Goal: Information Seeking & Learning: Learn about a topic

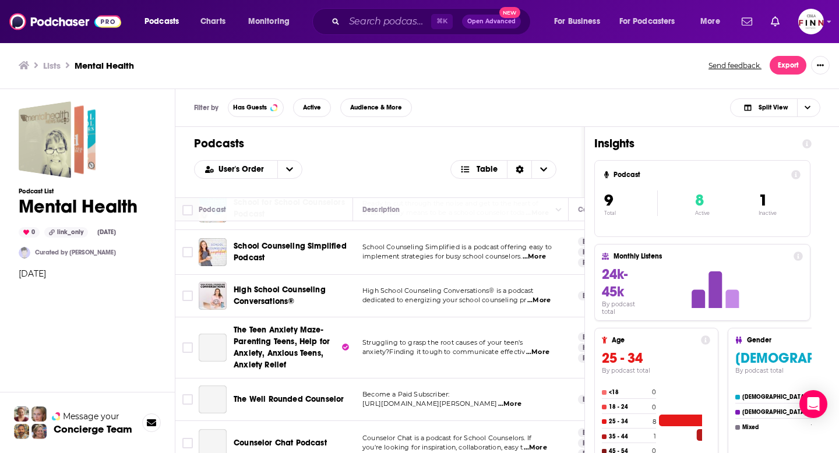
scroll to position [206, 0]
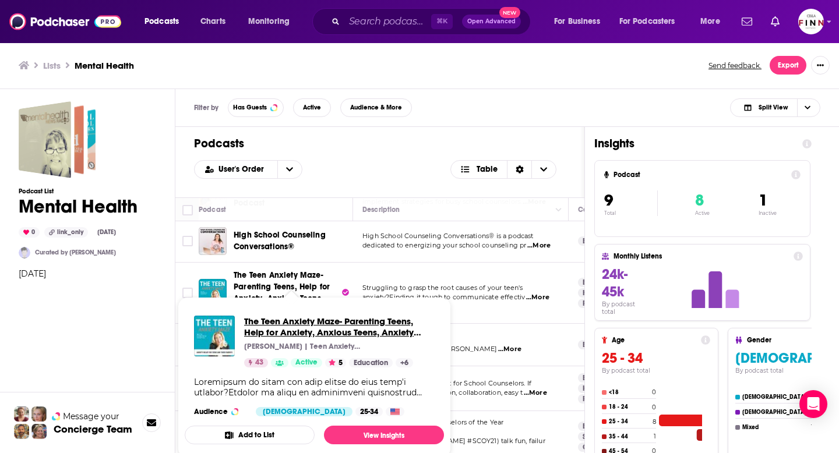
click at [279, 324] on span "The Teen Anxiety Maze- Parenting Teens, Help for Anxiety, Anxious Teens, Anxiet…" at bounding box center [329, 332] width 170 height 33
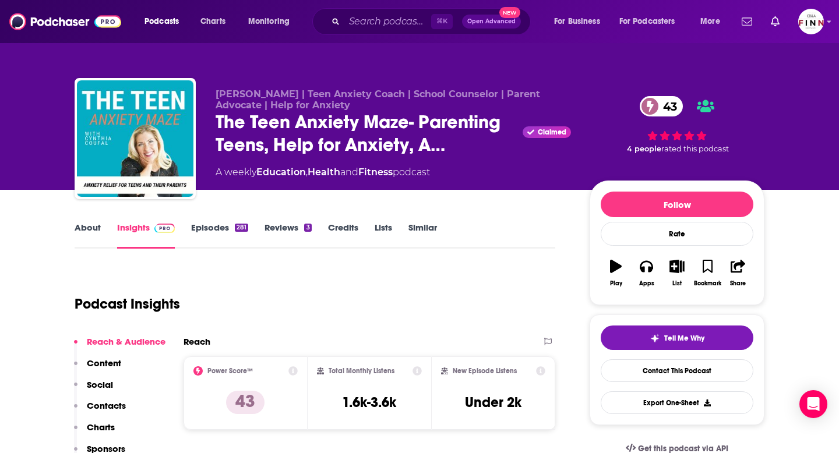
click at [217, 230] on link "Episodes 281" at bounding box center [219, 235] width 57 height 27
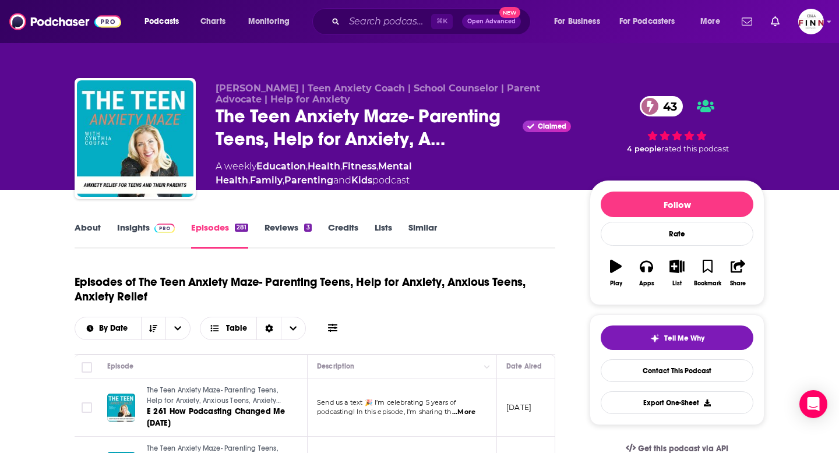
click at [143, 241] on link "Insights" at bounding box center [146, 235] width 58 height 27
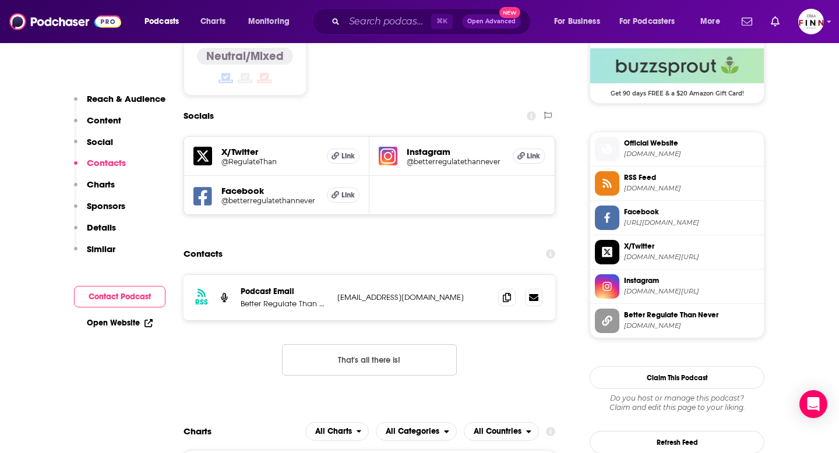
scroll to position [970, 0]
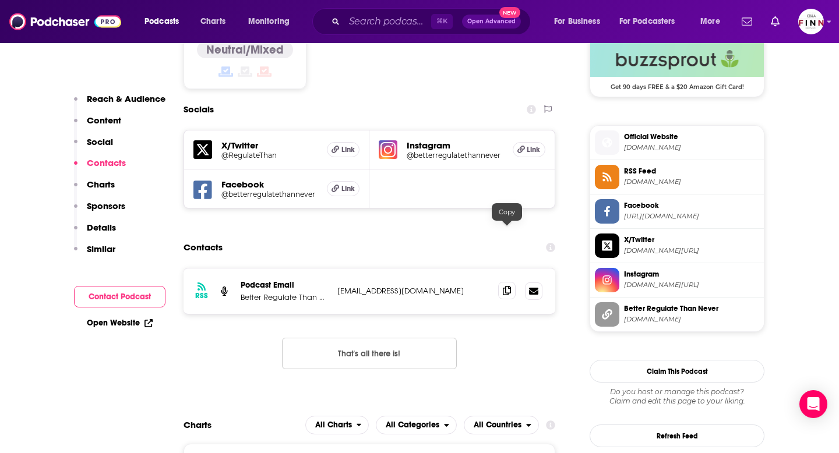
click at [505, 286] on icon at bounding box center [507, 290] width 8 height 9
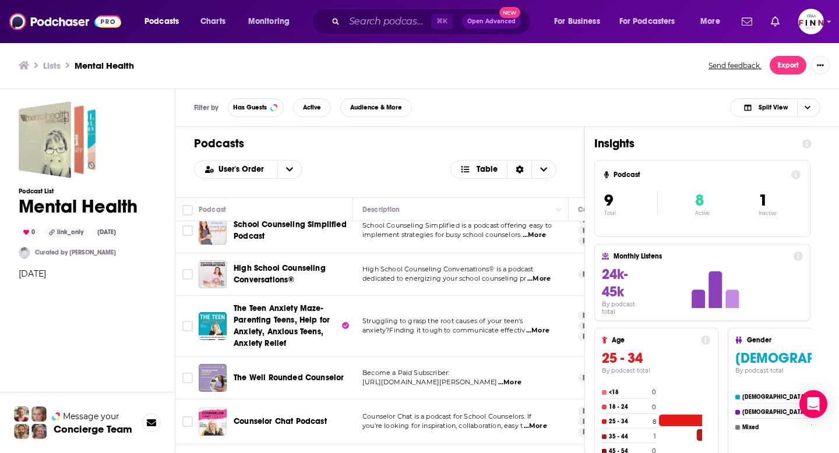
scroll to position [206, 0]
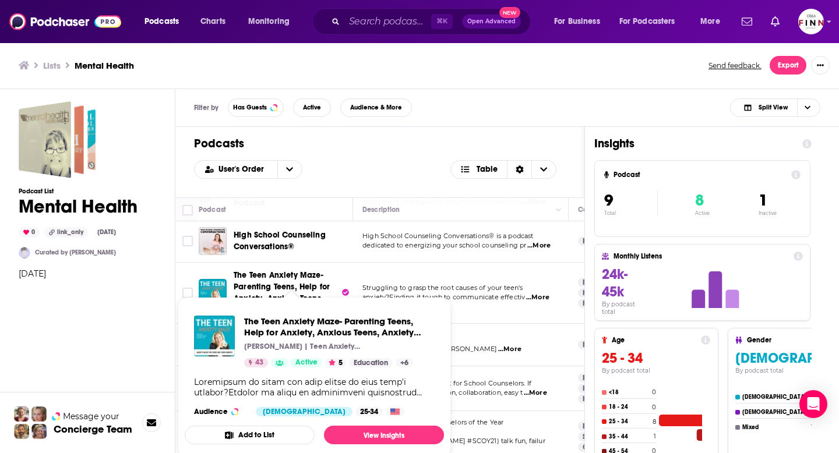
click at [279, 292] on span "The Teen Anxiety Maze- Parenting Teens, Help for Anxiety, Anxious Teens, Anxiet…" at bounding box center [314, 377] width 273 height 175
click at [306, 336] on span "The Teen Anxiety Maze- Parenting Teens, Help for Anxiety, Anxious Teens, Anxiet…" at bounding box center [329, 332] width 170 height 33
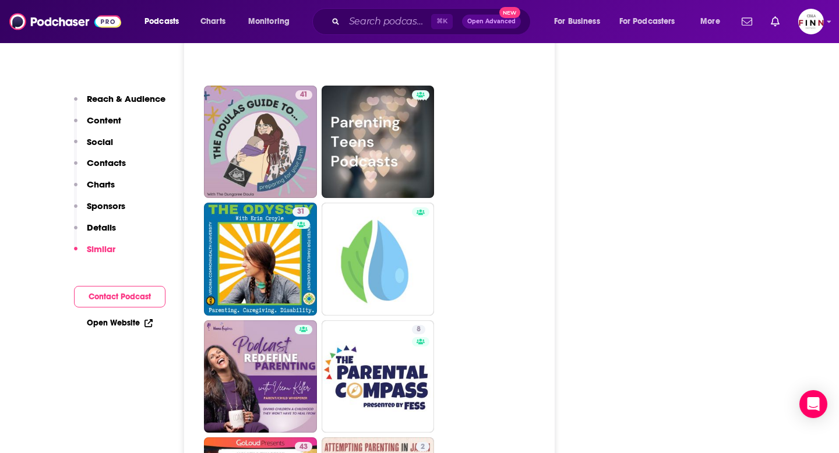
scroll to position [2672, 0]
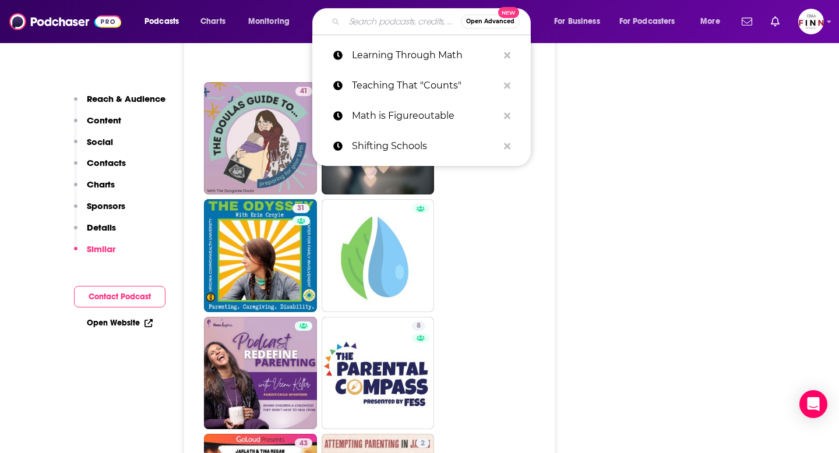
click at [397, 20] on input "Search podcasts, credits, & more..." at bounding box center [402, 21] width 117 height 19
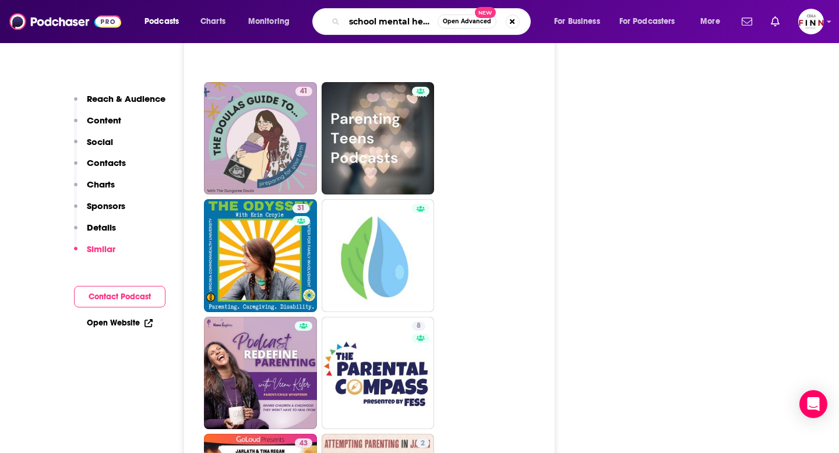
type input "school mental health"
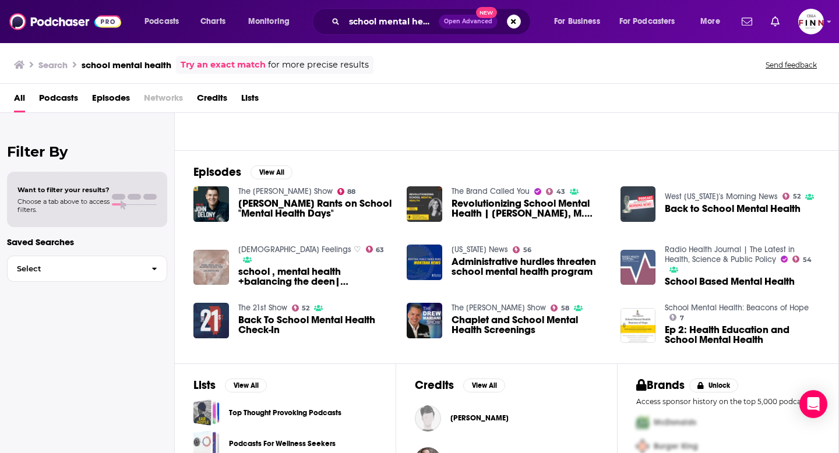
scroll to position [128, 0]
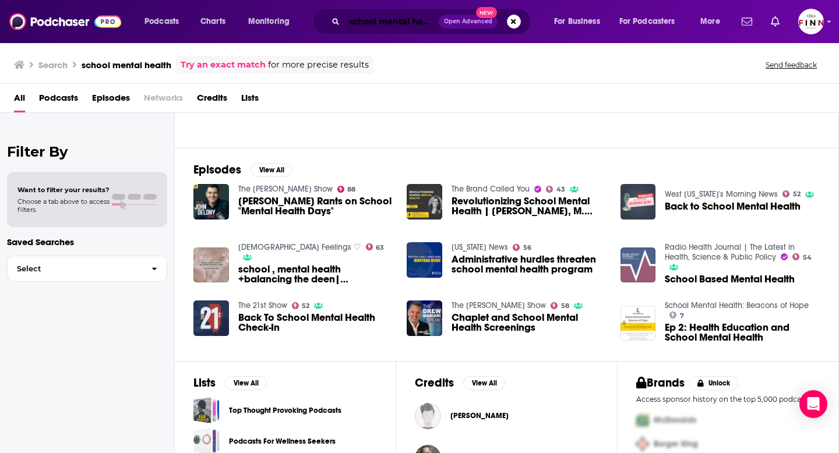
click at [415, 24] on input "school mental health" at bounding box center [391, 21] width 94 height 19
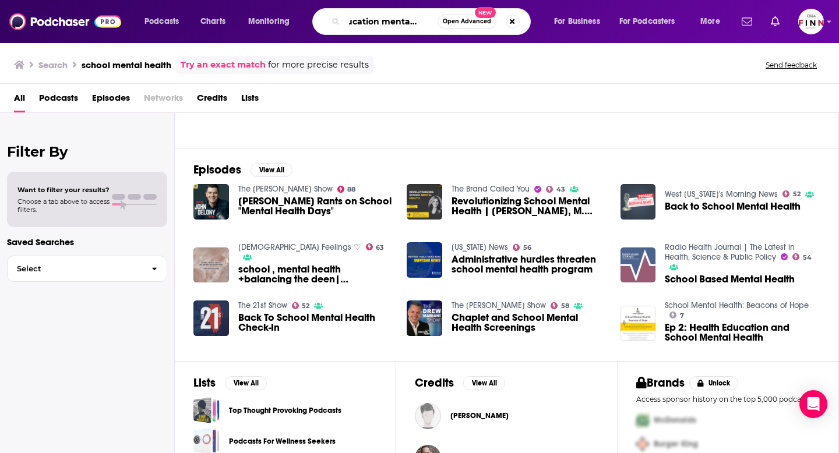
scroll to position [0, 23]
type input "education mental health"
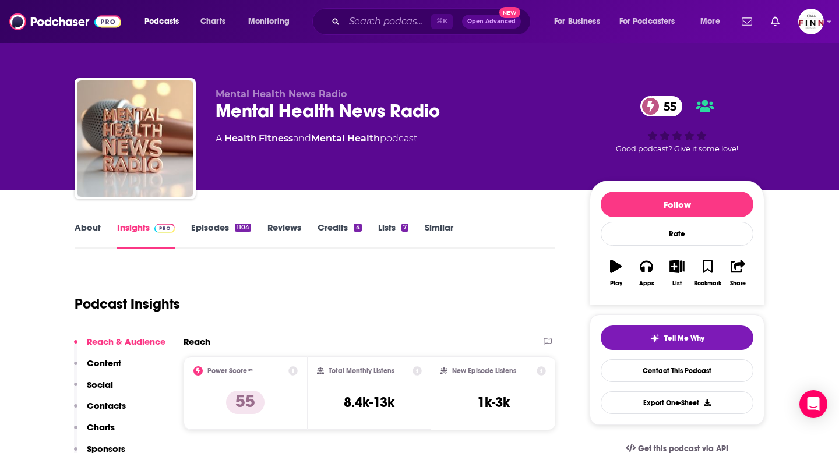
click at [207, 235] on link "Episodes 1104" at bounding box center [221, 235] width 60 height 27
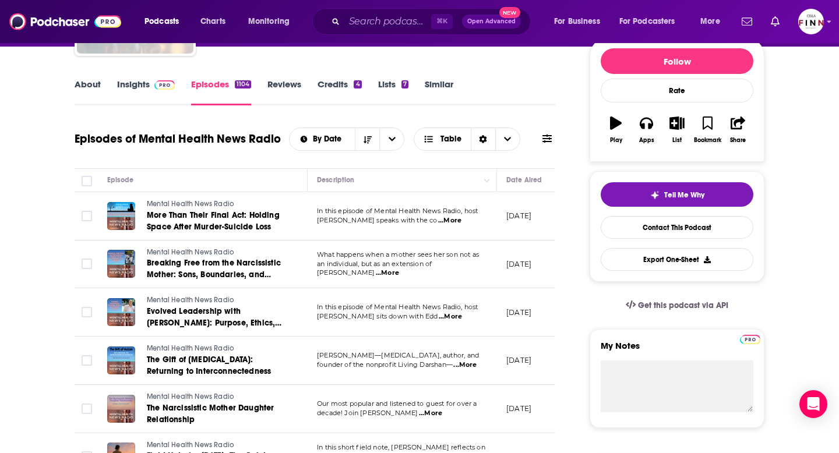
scroll to position [151, 0]
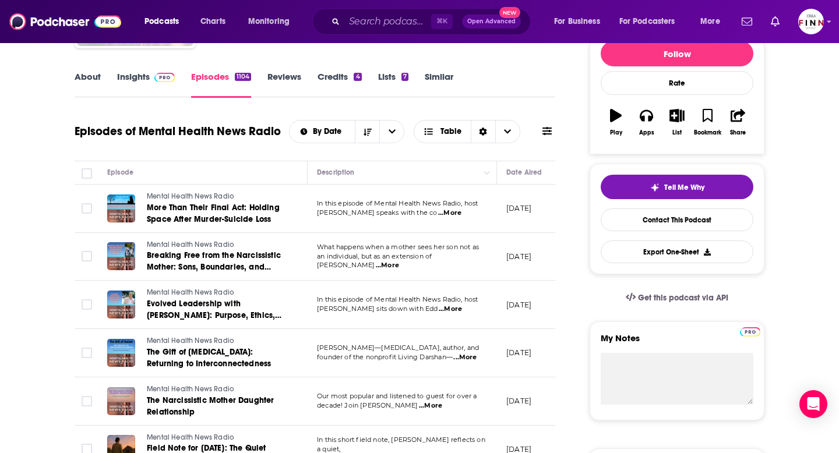
click at [140, 84] on link "Insights" at bounding box center [146, 84] width 58 height 27
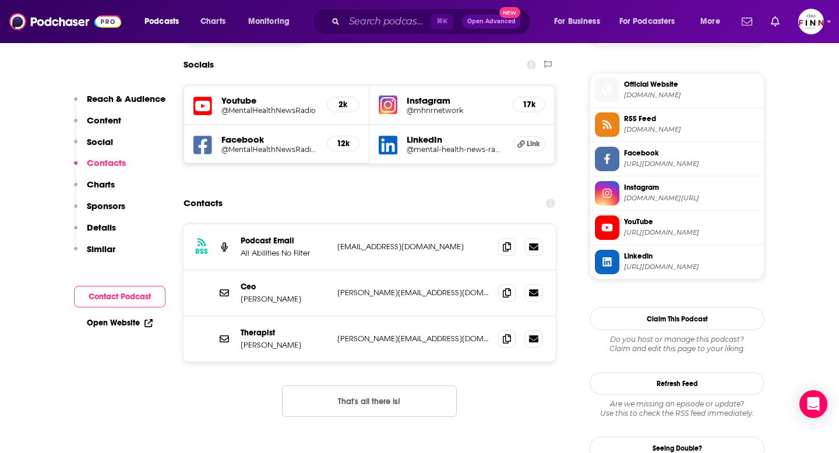
scroll to position [1045, 0]
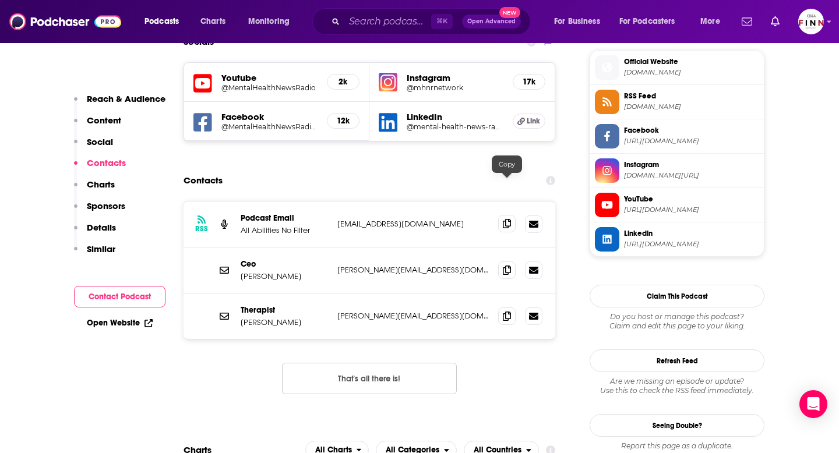
click at [503, 219] on icon at bounding box center [507, 223] width 8 height 9
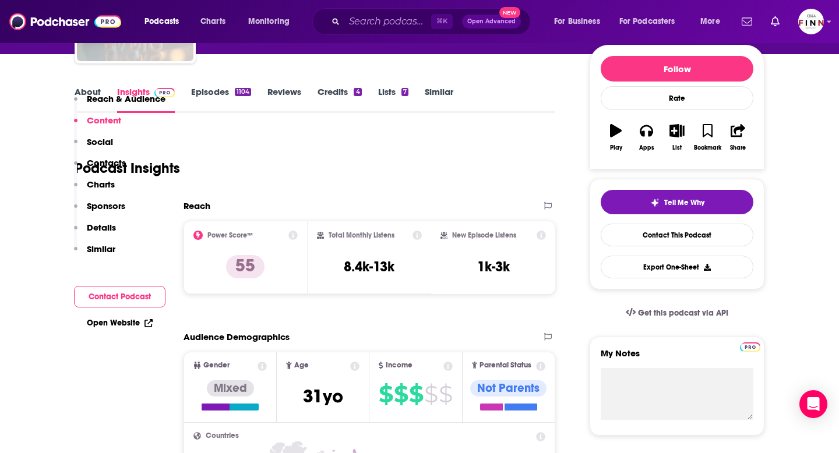
scroll to position [0, 0]
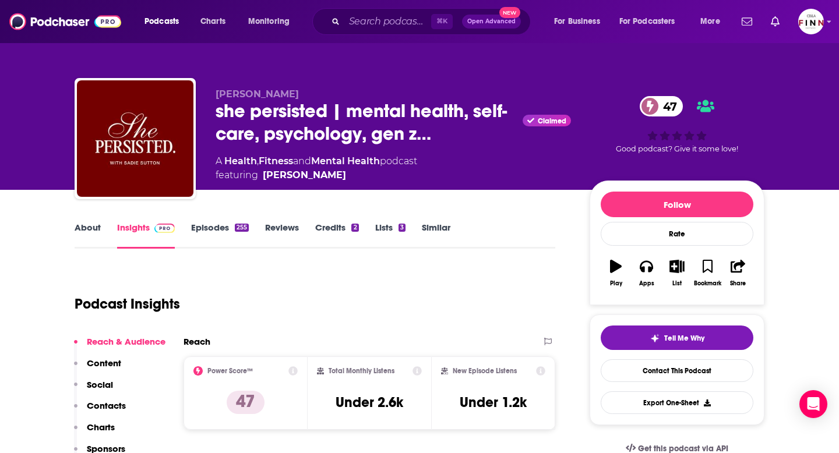
click at [218, 235] on link "Episodes 255" at bounding box center [220, 235] width 58 height 27
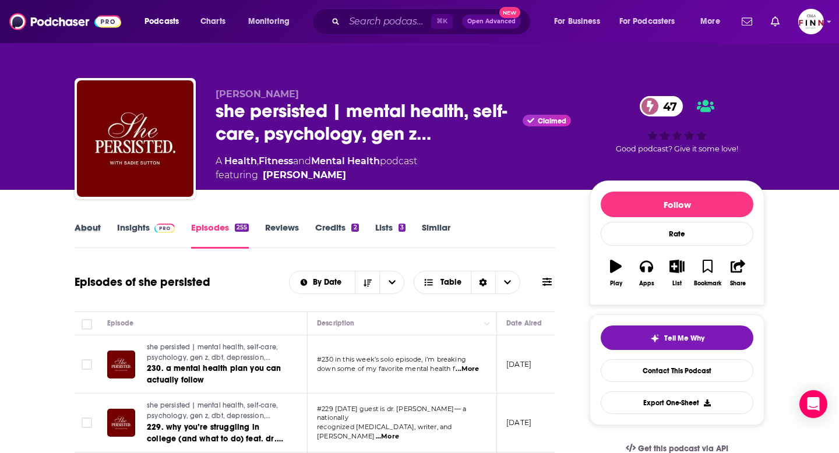
click at [114, 228] on div "About" at bounding box center [96, 235] width 43 height 27
click at [132, 230] on link "Insights" at bounding box center [146, 235] width 58 height 27
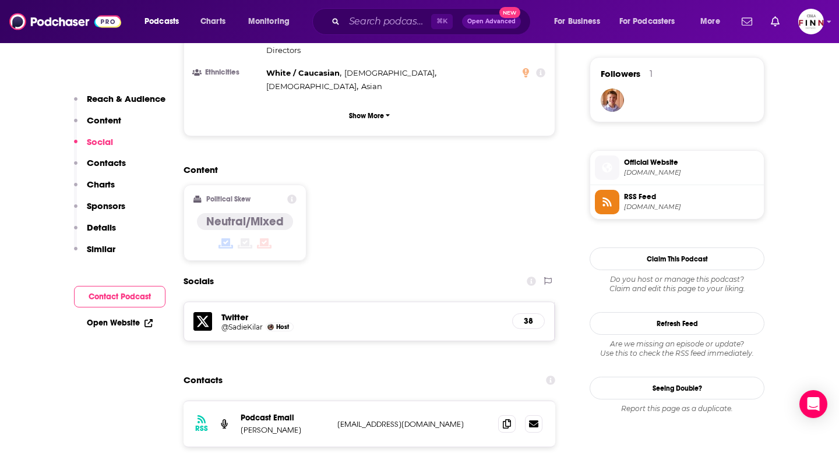
scroll to position [839, 0]
click at [509, 418] on icon at bounding box center [507, 422] width 8 height 9
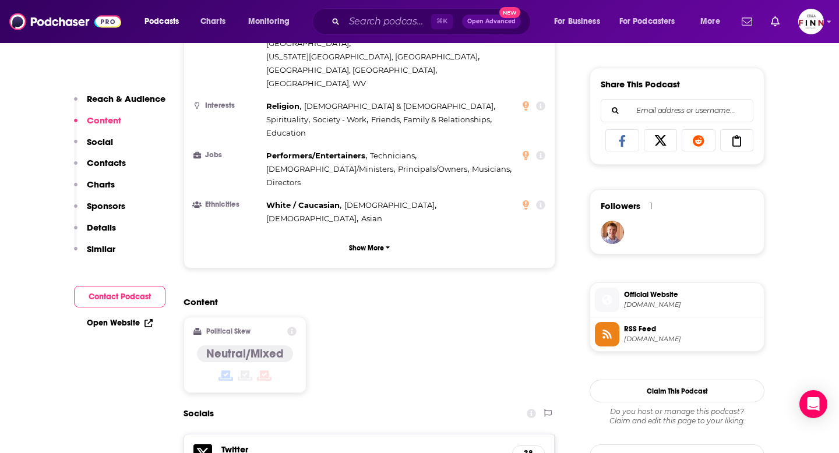
scroll to position [395, 0]
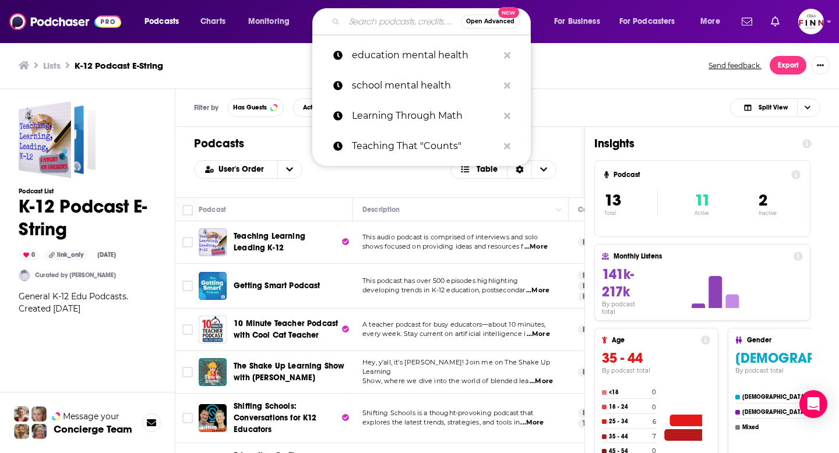
click at [397, 26] on input "Search podcasts, credits, & more..." at bounding box center [402, 21] width 117 height 19
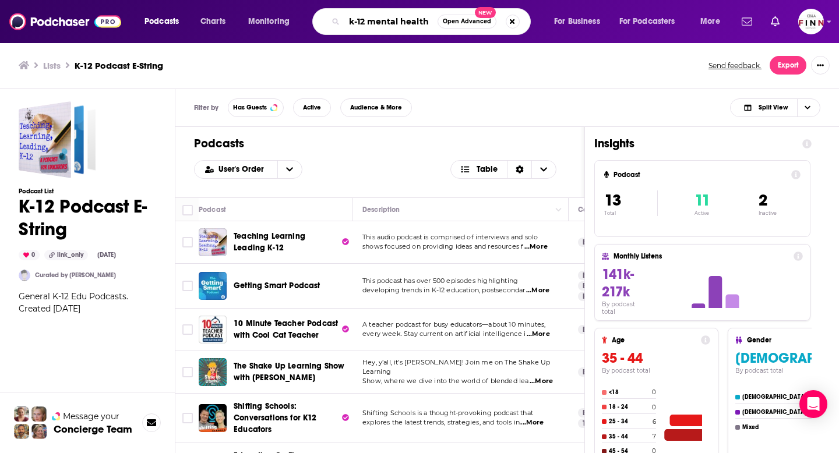
type input "k-12 mental health"
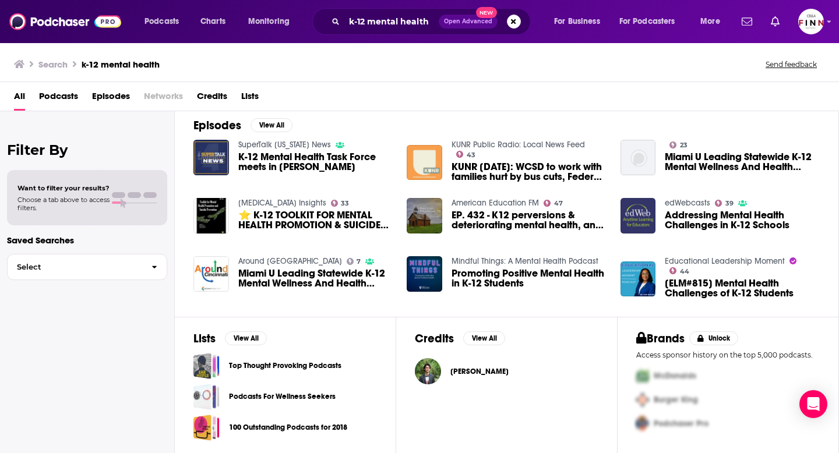
scroll to position [171, 0]
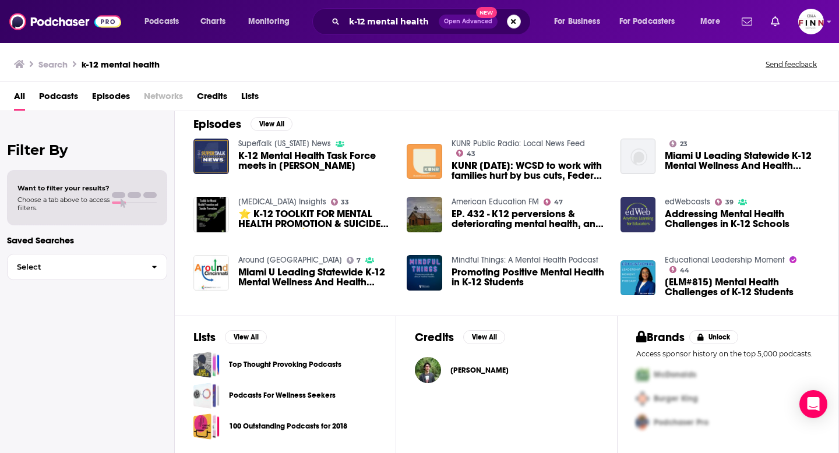
click at [512, 24] on button "Search podcasts, credits, & more..." at bounding box center [514, 22] width 14 height 14
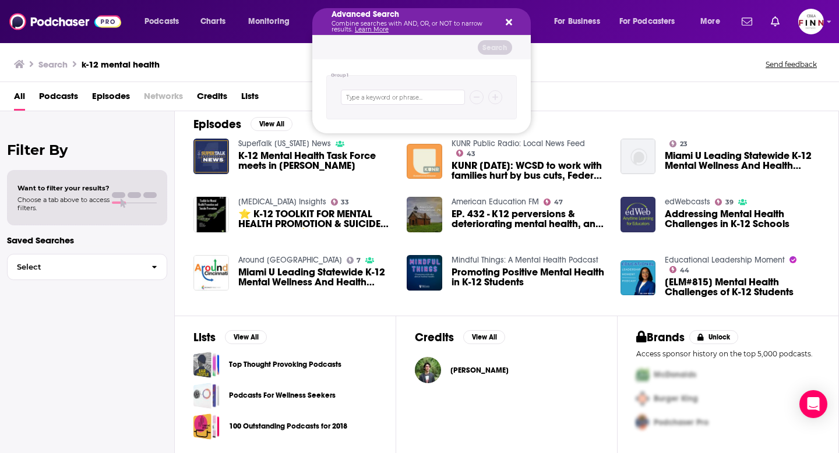
click at [509, 22] on icon "Search podcasts, credits, & more..." at bounding box center [509, 21] width 6 height 9
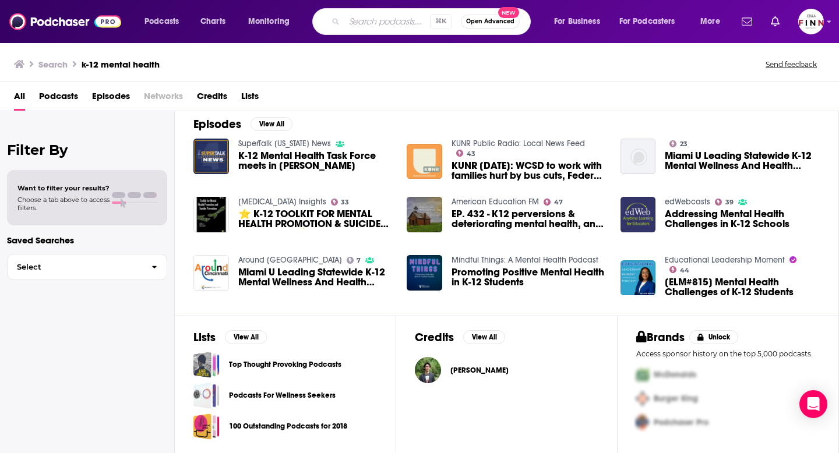
click at [376, 31] on div "⌘ K Open Advanced New" at bounding box center [421, 21] width 218 height 27
click at [369, 22] on input "Search podcasts, credits, & more..." at bounding box center [387, 21] width 86 height 19
type input "mental health"
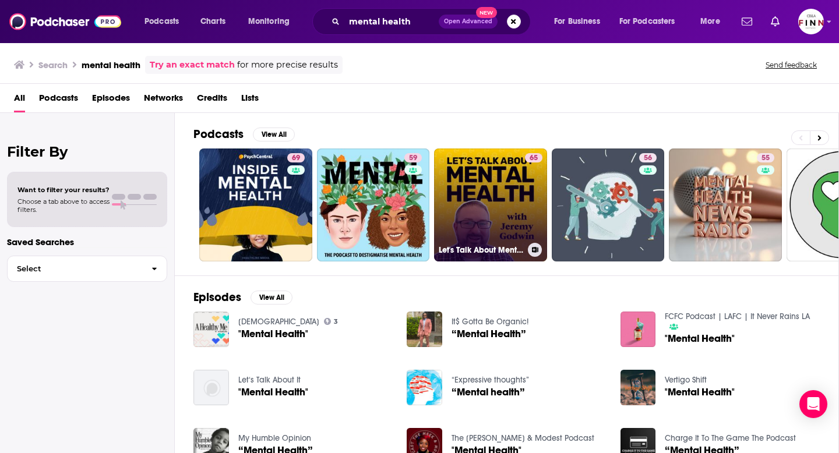
click at [507, 231] on link "65 Let's Talk About Mental Health" at bounding box center [490, 205] width 113 height 113
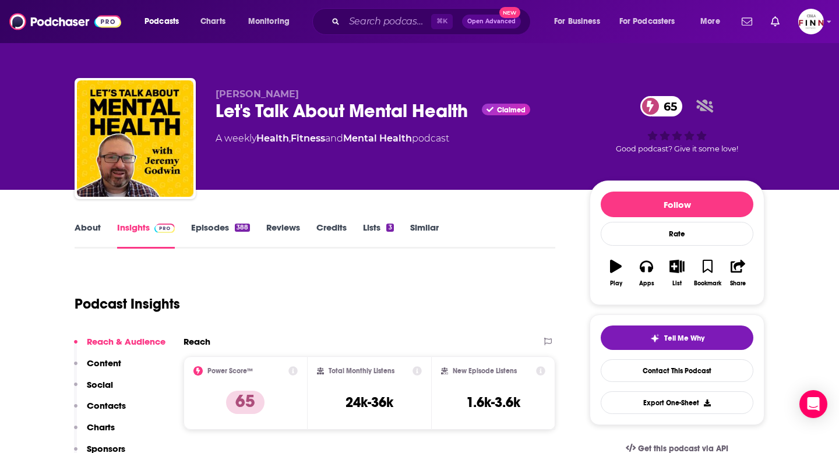
click at [225, 222] on link "Episodes 388" at bounding box center [220, 235] width 59 height 27
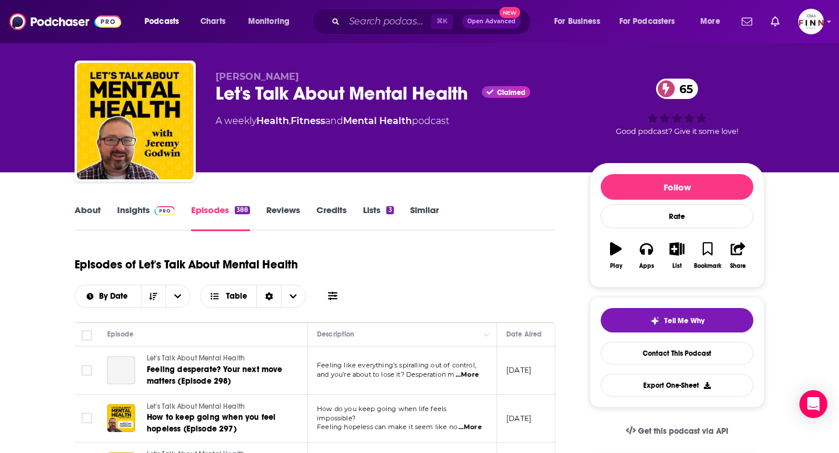
scroll to position [45, 0]
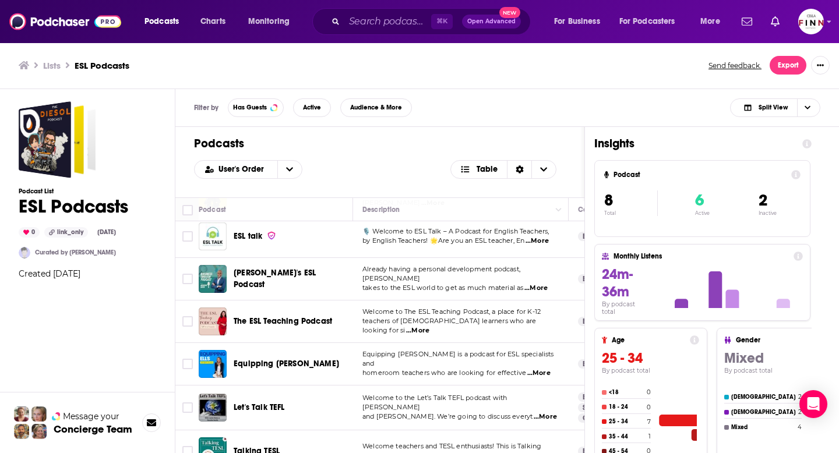
scroll to position [108, 0]
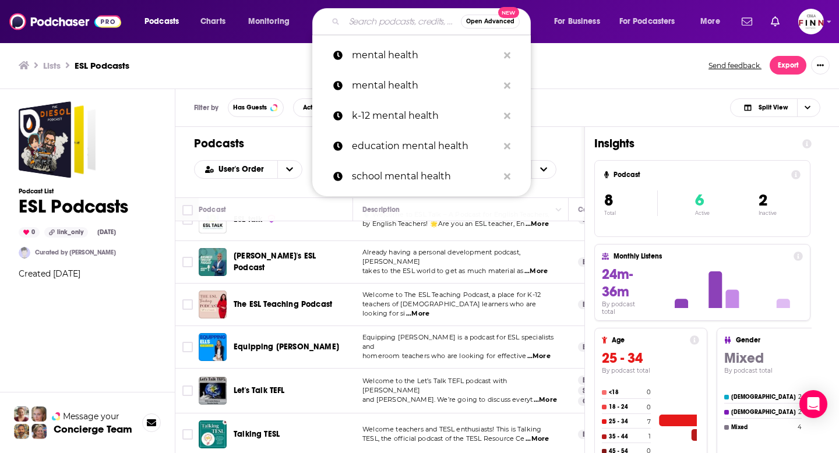
click at [404, 20] on input "Search podcasts, credits, & more..." at bounding box center [402, 21] width 117 height 19
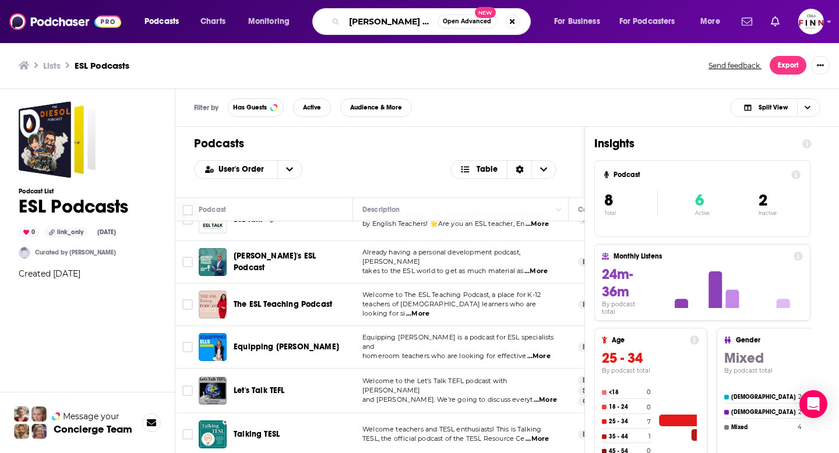
type input "melissa and lori"
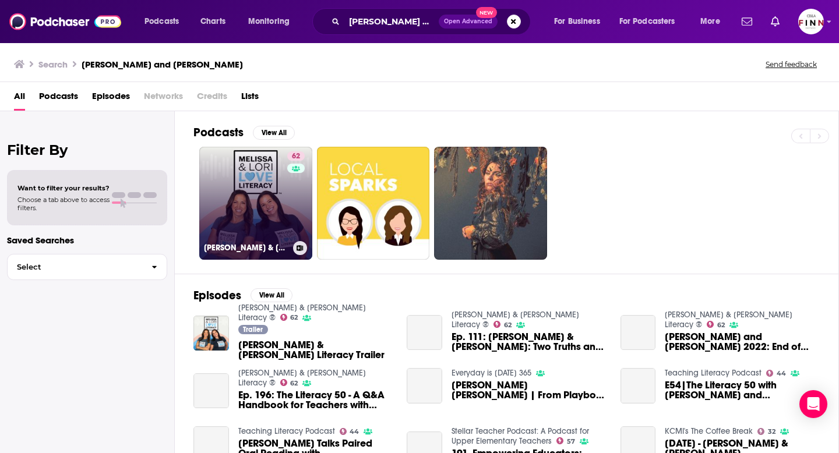
click at [278, 223] on link "62 Melissa & Lori Love Literacy ®" at bounding box center [255, 203] width 113 height 113
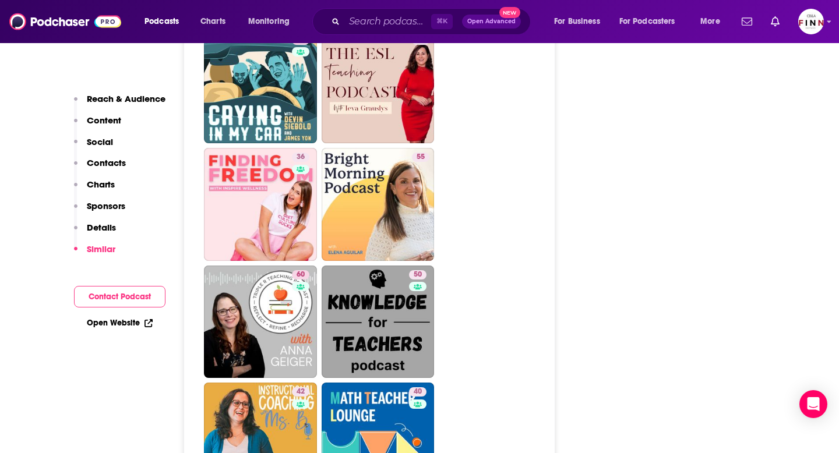
scroll to position [2911, 0]
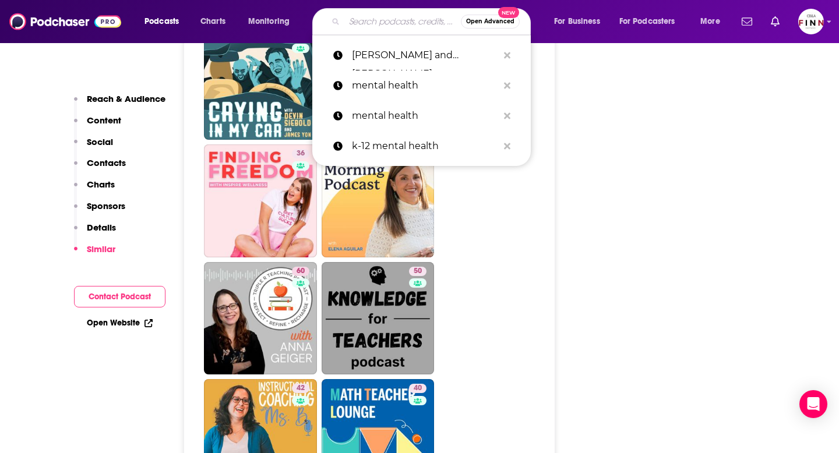
click at [371, 27] on input "Search podcasts, credits, & more..." at bounding box center [402, 21] width 117 height 19
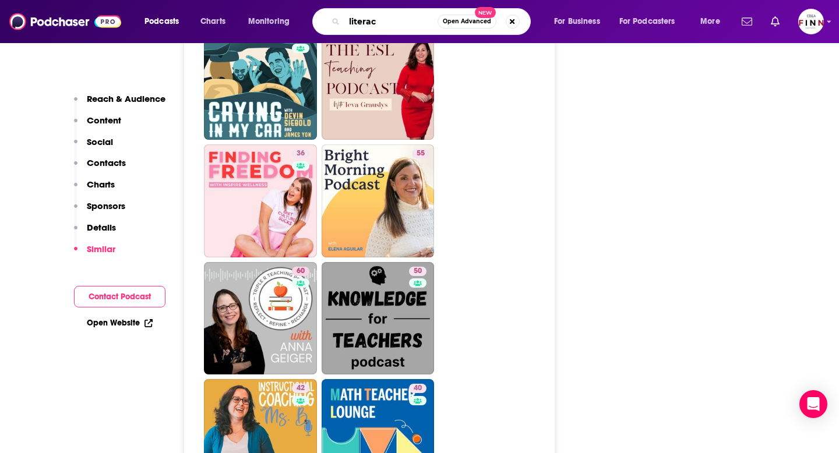
type input "literacy"
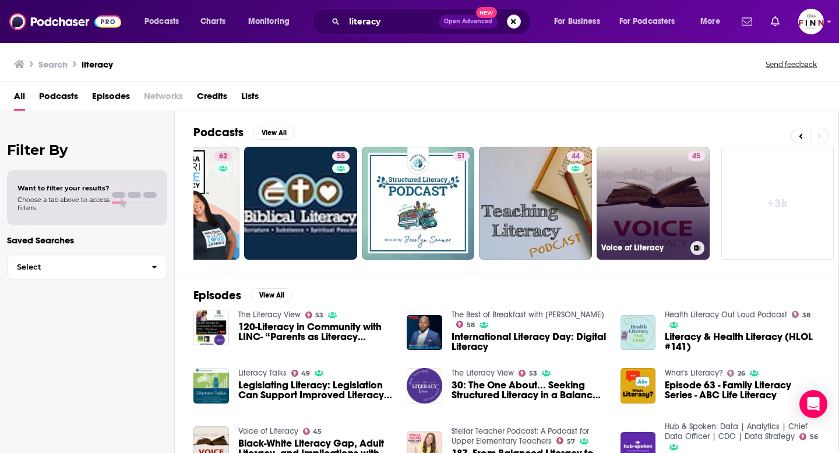
scroll to position [204, 0]
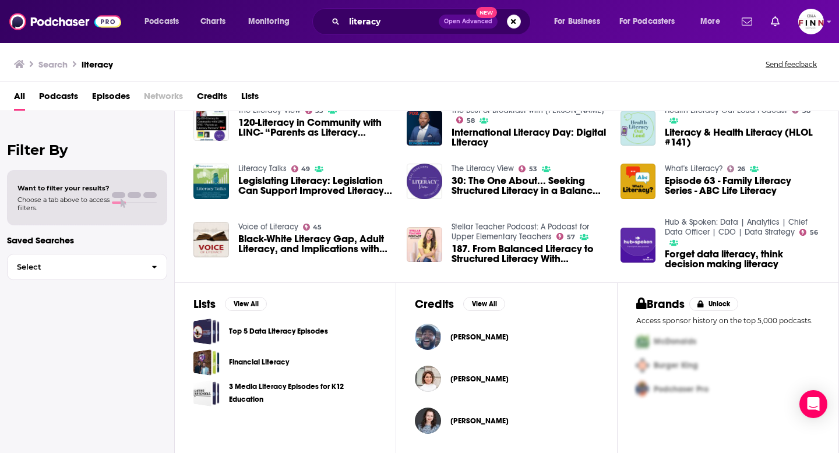
click at [493, 251] on span "187. From Balanced Literacy to Structured Literacy With Anna Geiger" at bounding box center [528, 254] width 155 height 20
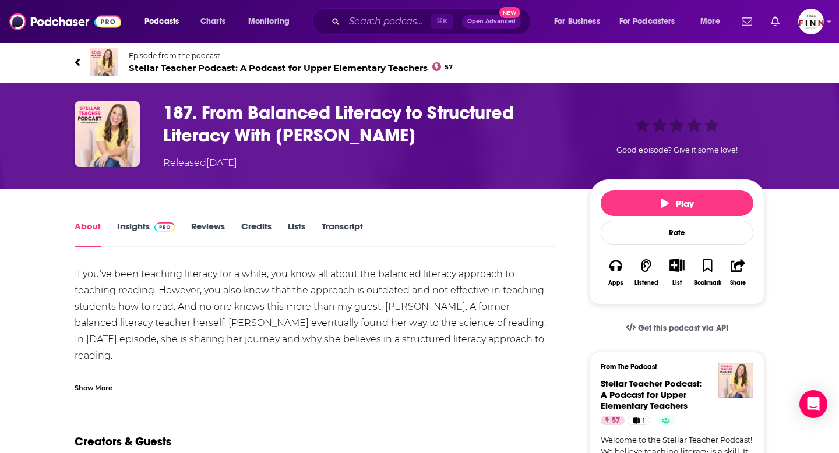
click at [73, 63] on div "Episode from the podcast Stellar Teacher Podcast: A Podcast for Upper Elementar…" at bounding box center [419, 62] width 707 height 47
click at [79, 62] on icon at bounding box center [78, 63] width 6 height 12
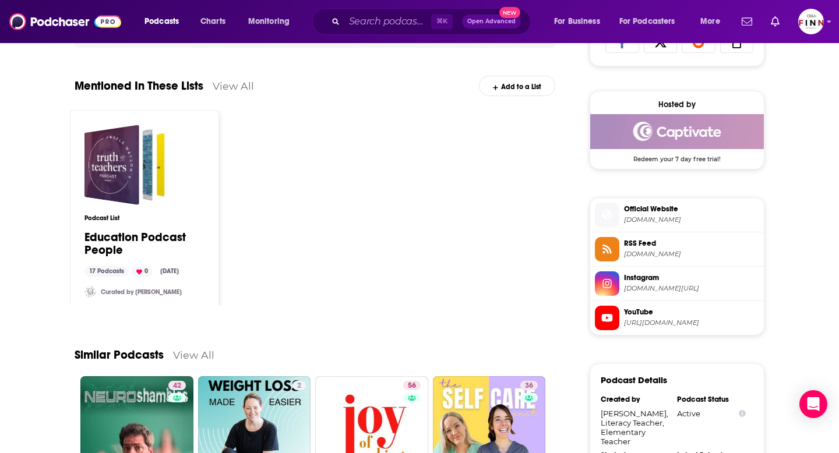
scroll to position [793, 0]
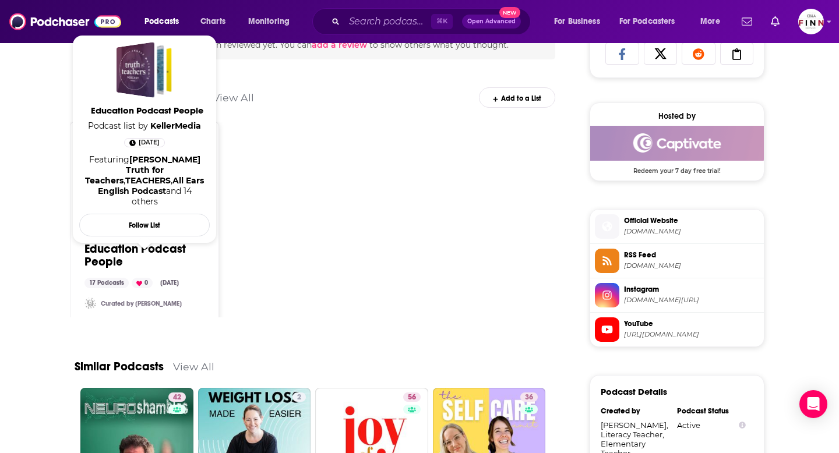
click at [321, 217] on div "Podcast List Education Podcast People 17 Podcasts 0 Aug 14, 2024 Curated by Wen…" at bounding box center [315, 220] width 490 height 196
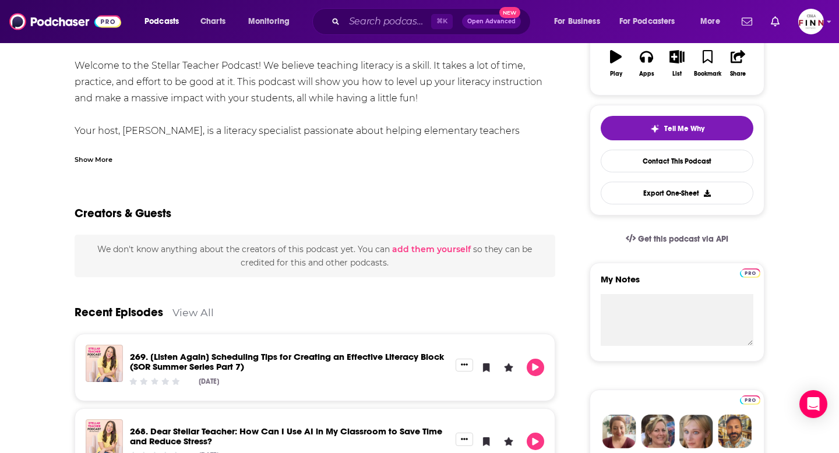
scroll to position [0, 0]
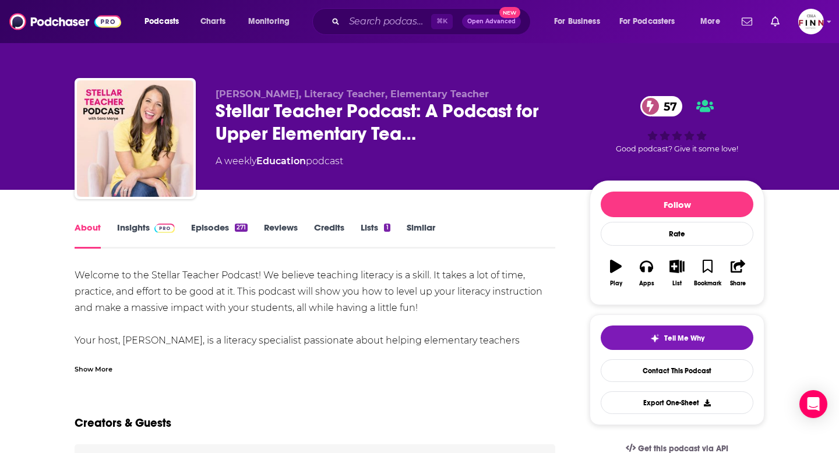
click at [139, 224] on link "Insights" at bounding box center [146, 235] width 58 height 27
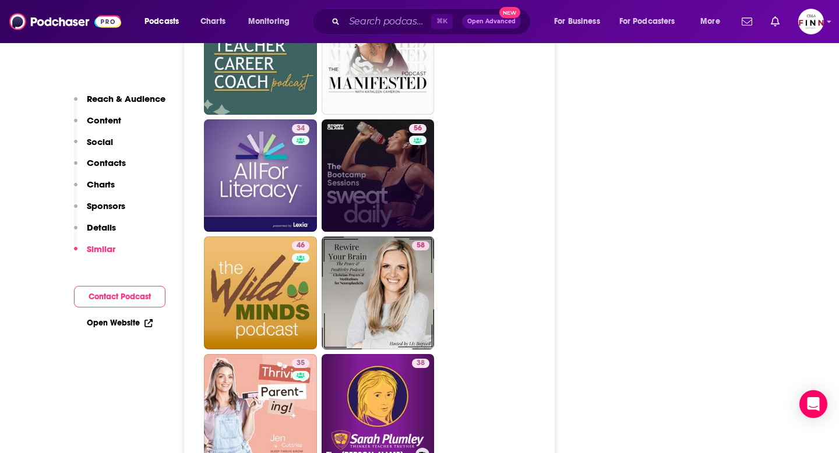
scroll to position [3012, 0]
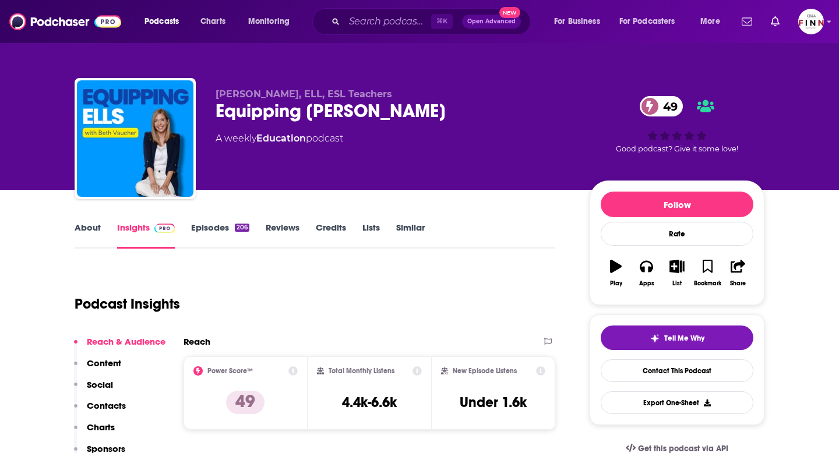
scroll to position [3, 0]
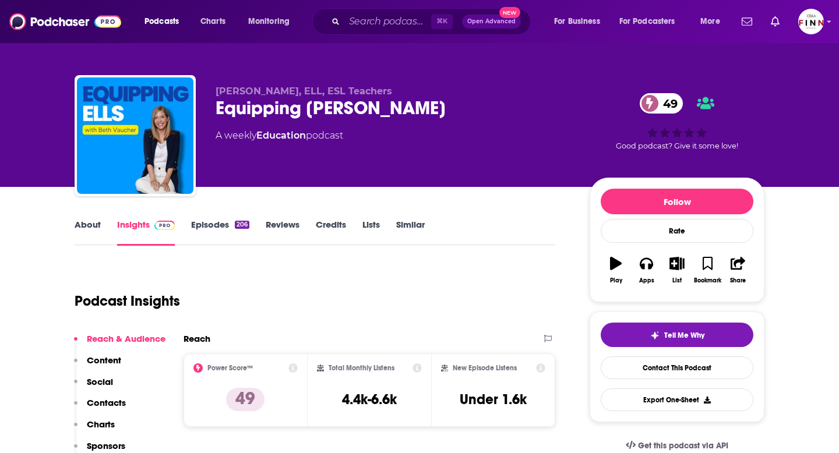
click at [221, 232] on link "Episodes 206" at bounding box center [220, 232] width 58 height 27
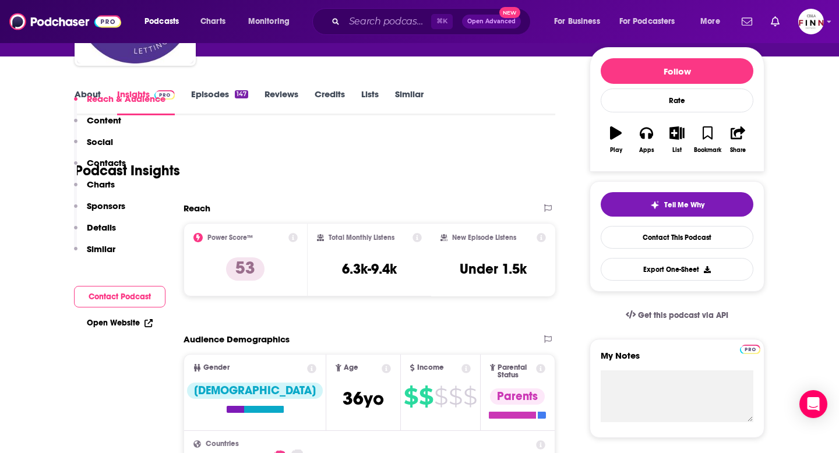
scroll to position [3, 0]
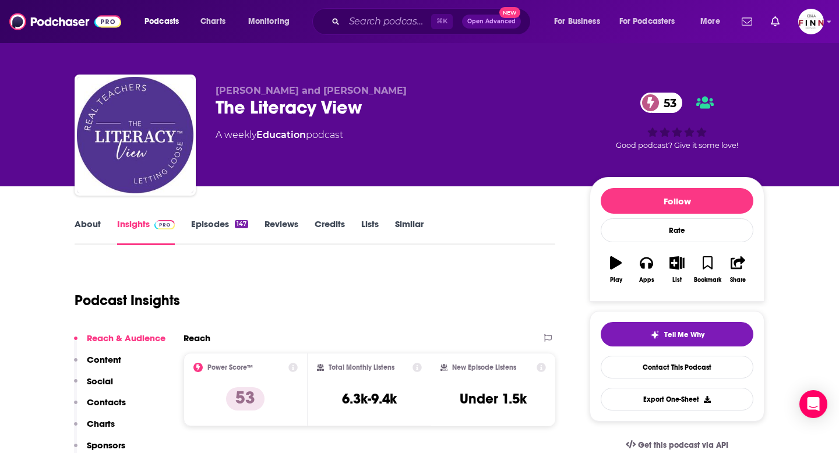
click at [216, 224] on link "Episodes 147" at bounding box center [219, 231] width 57 height 27
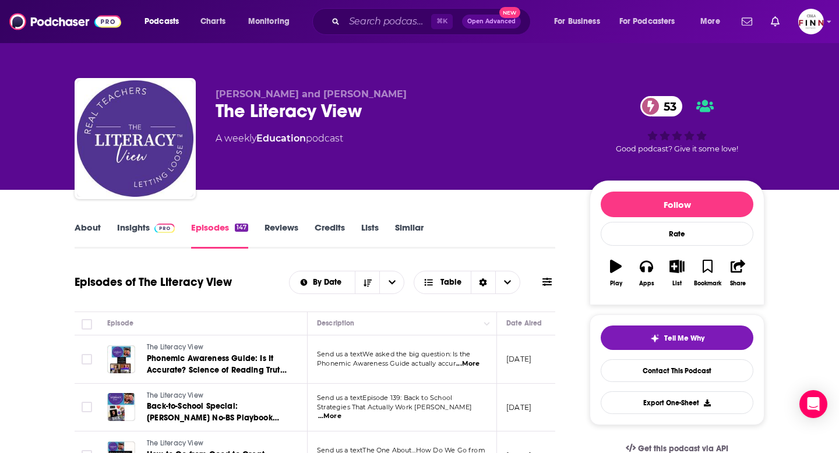
click at [154, 225] on img at bounding box center [164, 228] width 20 height 9
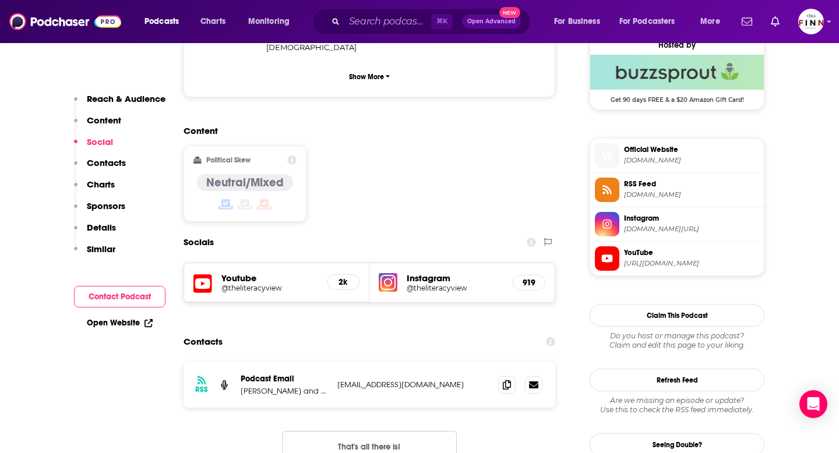
scroll to position [898, 0]
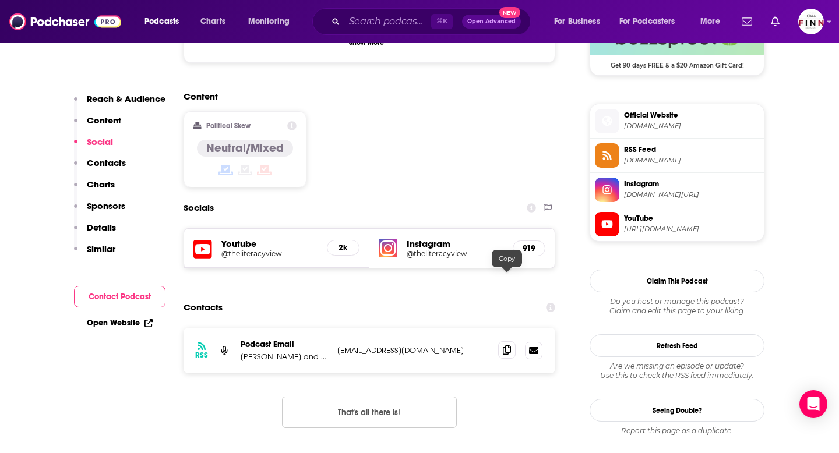
click at [506, 345] on icon at bounding box center [507, 349] width 8 height 9
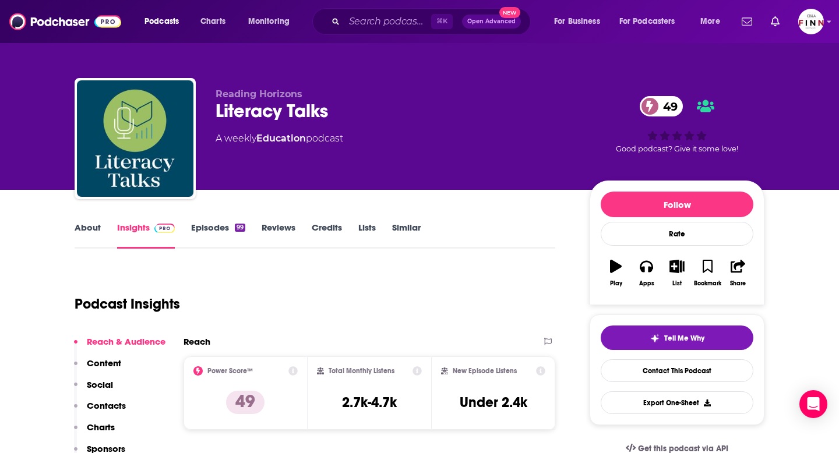
click at [207, 234] on link "Episodes 99" at bounding box center [218, 235] width 54 height 27
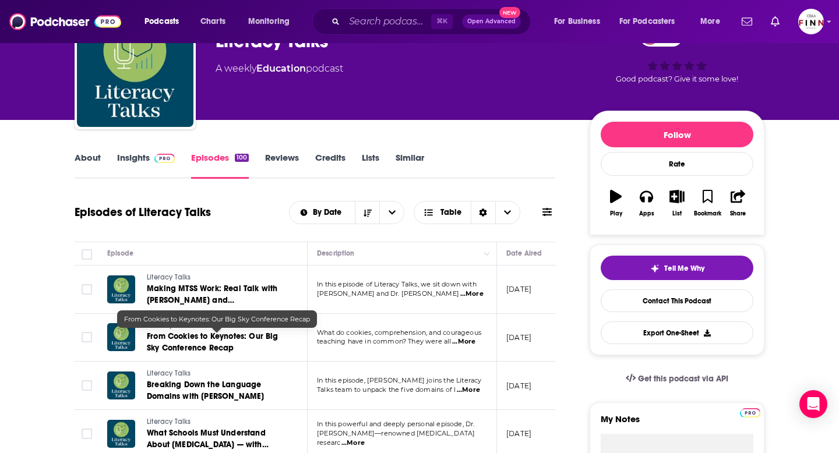
scroll to position [87, 0]
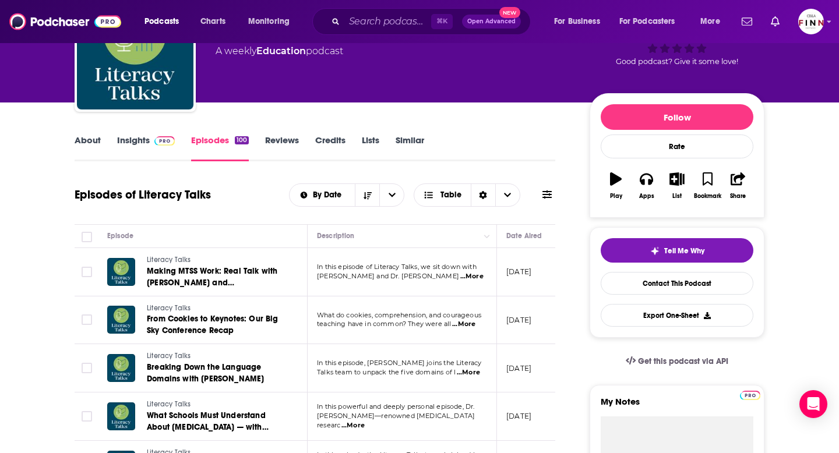
click at [468, 277] on span "...More" at bounding box center [471, 276] width 23 height 9
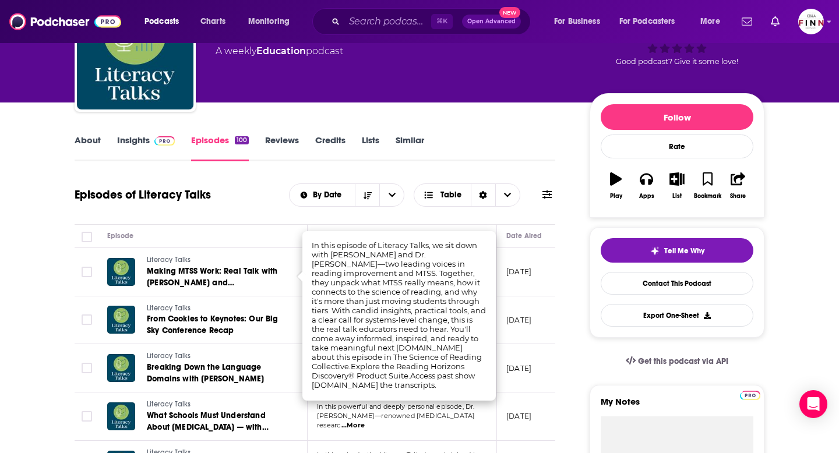
click at [275, 204] on div "Episodes of Literacy Talks By Date Table" at bounding box center [315, 195] width 481 height 30
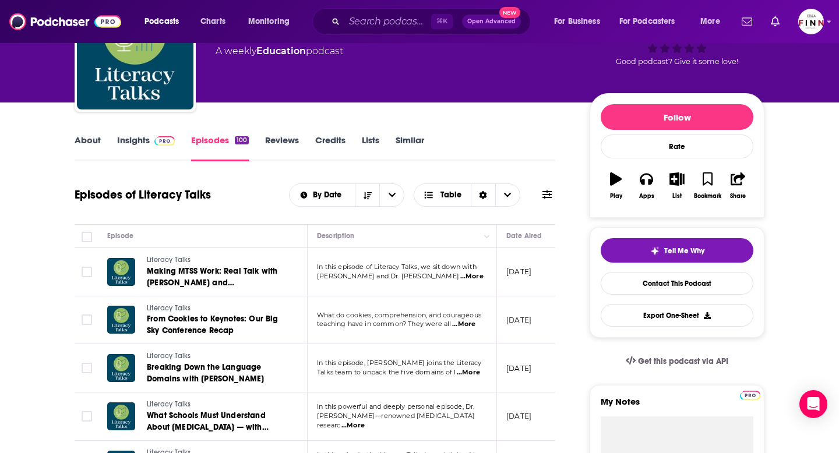
click at [127, 146] on link "Insights" at bounding box center [146, 148] width 58 height 27
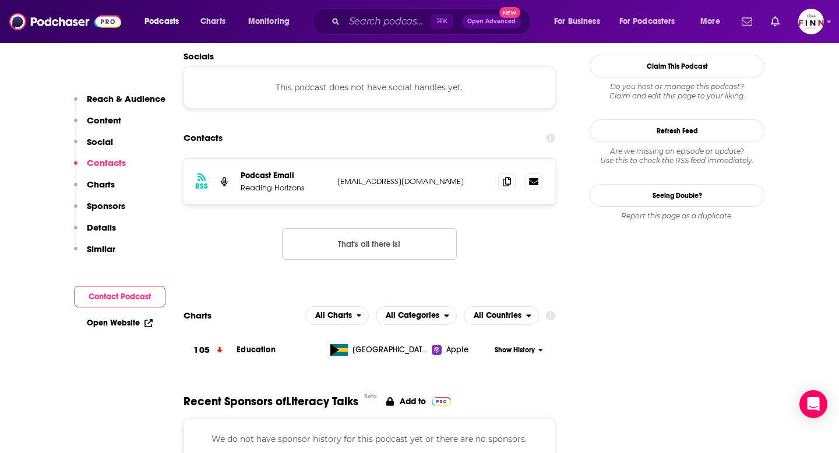
scroll to position [1052, 0]
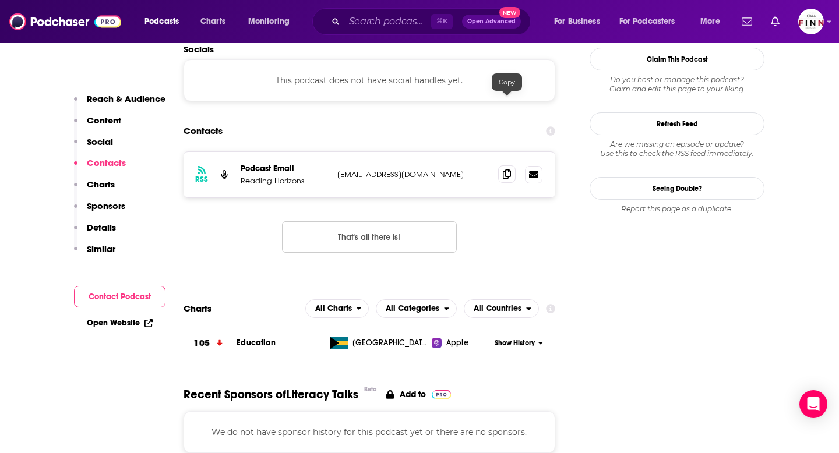
click at [509, 170] on icon at bounding box center [507, 174] width 8 height 9
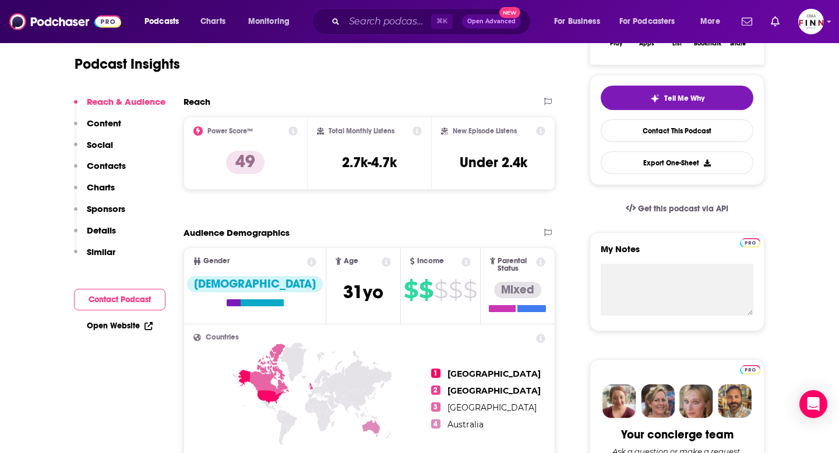
scroll to position [0, 0]
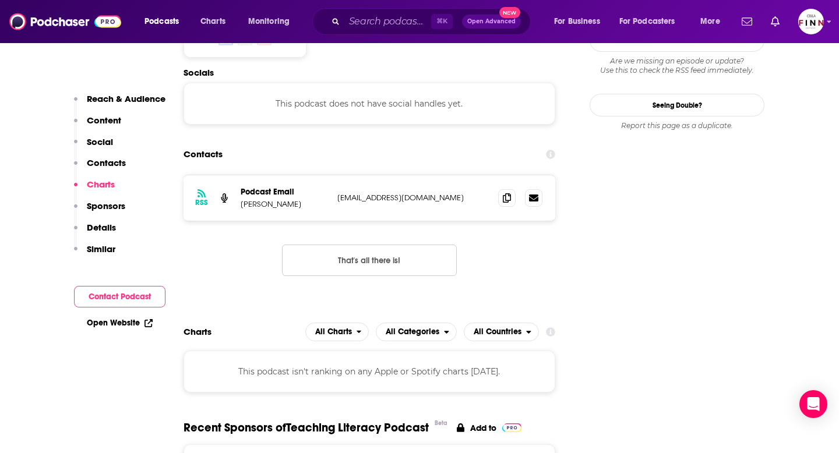
scroll to position [973, 0]
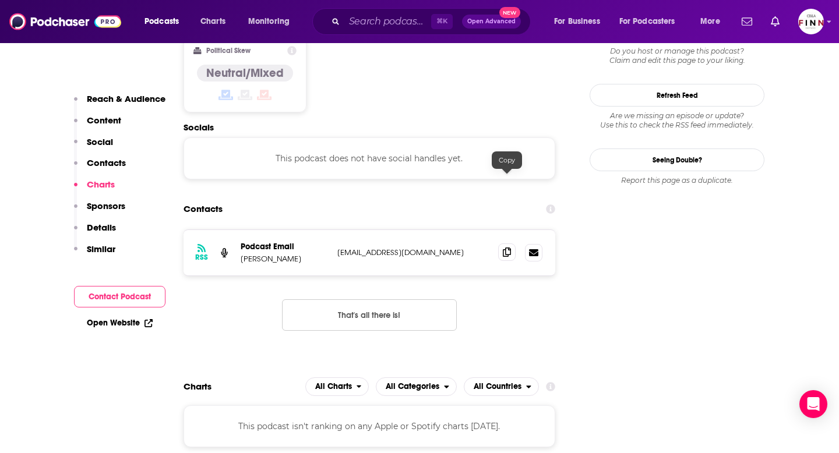
click at [503, 248] on icon at bounding box center [507, 252] width 8 height 9
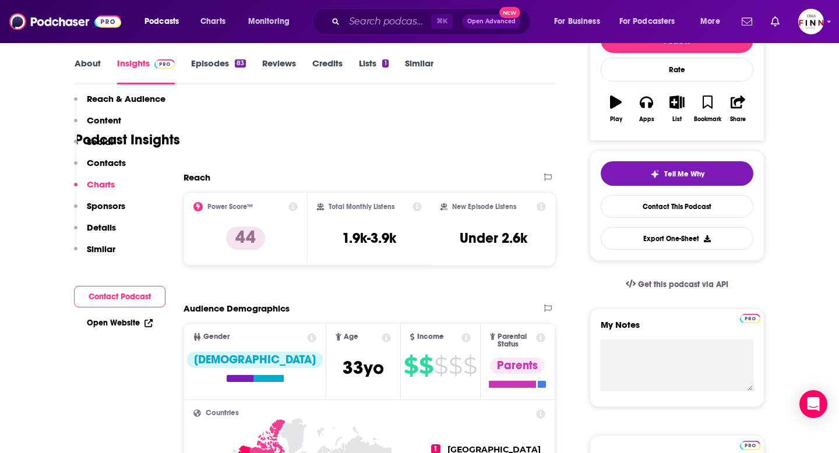
scroll to position [0, 0]
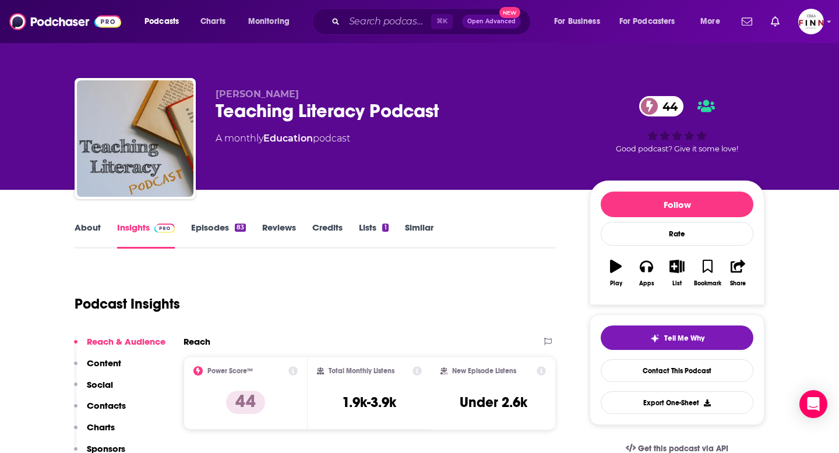
click at [204, 221] on div "About Insights Episodes 83 Reviews Credits Lists 1 Similar" at bounding box center [315, 234] width 481 height 29
click at [204, 228] on link "Episodes 83" at bounding box center [218, 235] width 55 height 27
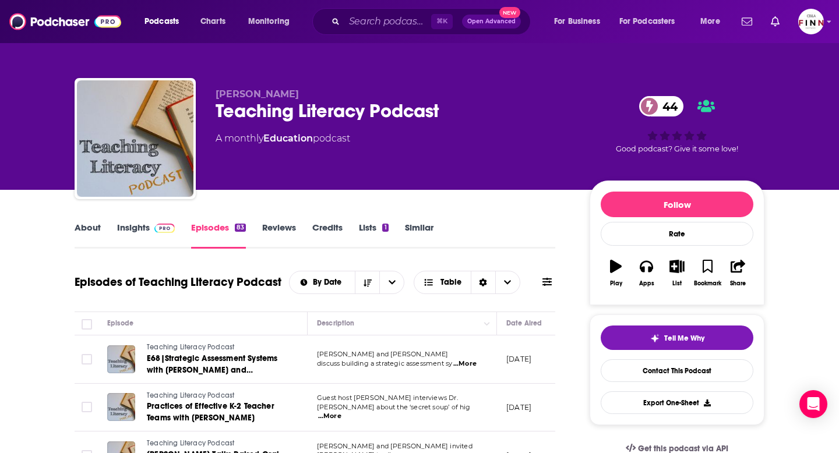
click at [154, 237] on link "Insights" at bounding box center [146, 235] width 58 height 27
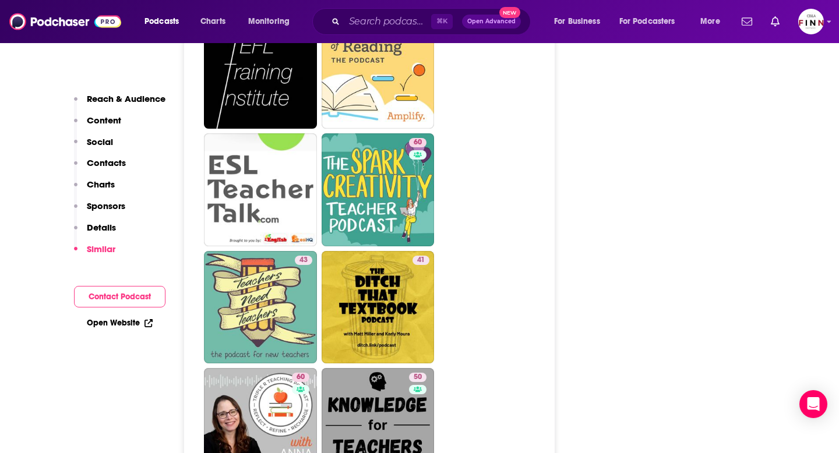
scroll to position [2478, 0]
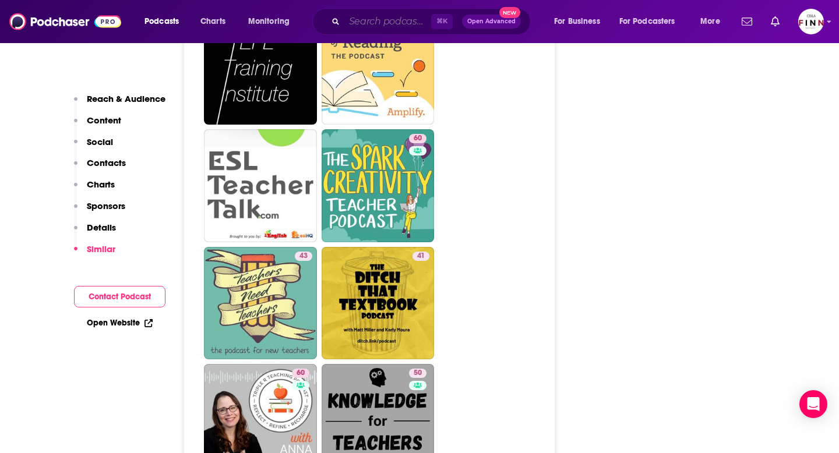
click at [395, 27] on input "Search podcasts, credits, & more..." at bounding box center [387, 21] width 87 height 19
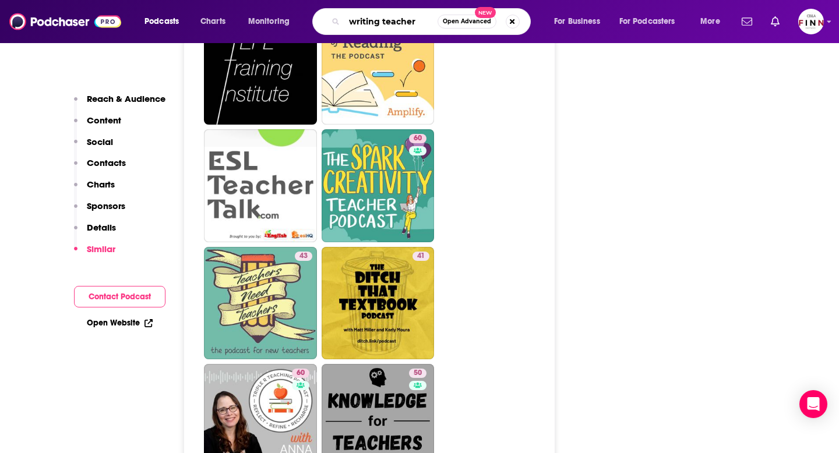
type input "writing teachers"
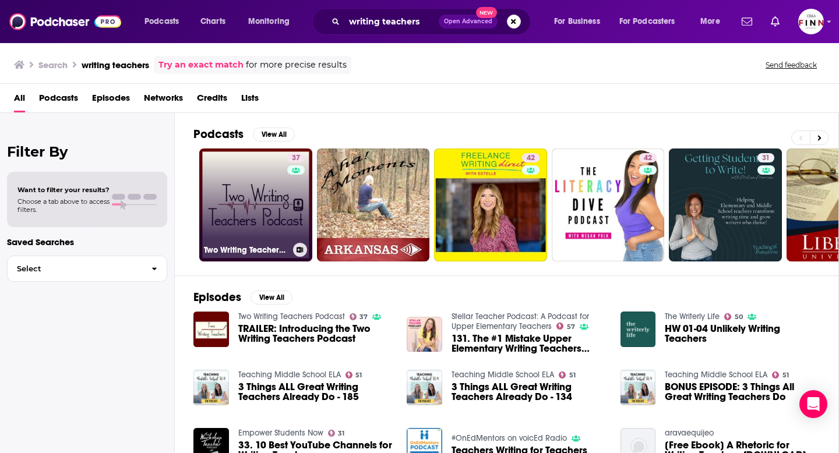
click at [262, 211] on link "37 Two Writing Teachers Podcast" at bounding box center [255, 205] width 113 height 113
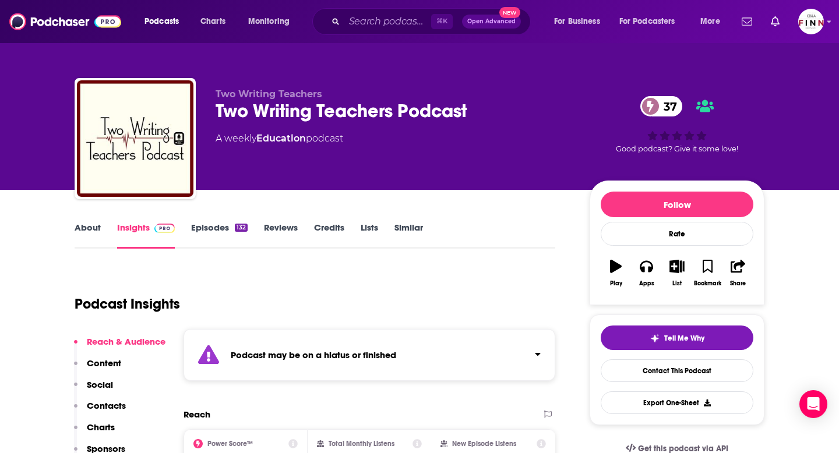
click at [231, 228] on link "Episodes 132" at bounding box center [219, 235] width 57 height 27
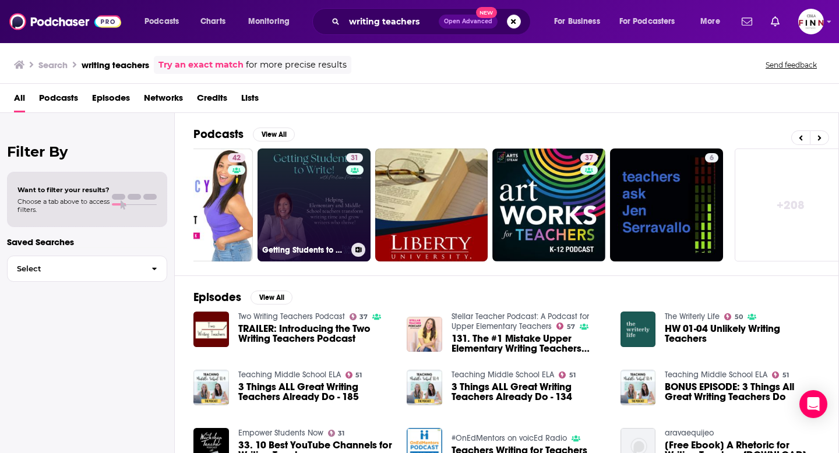
scroll to position [0, 425]
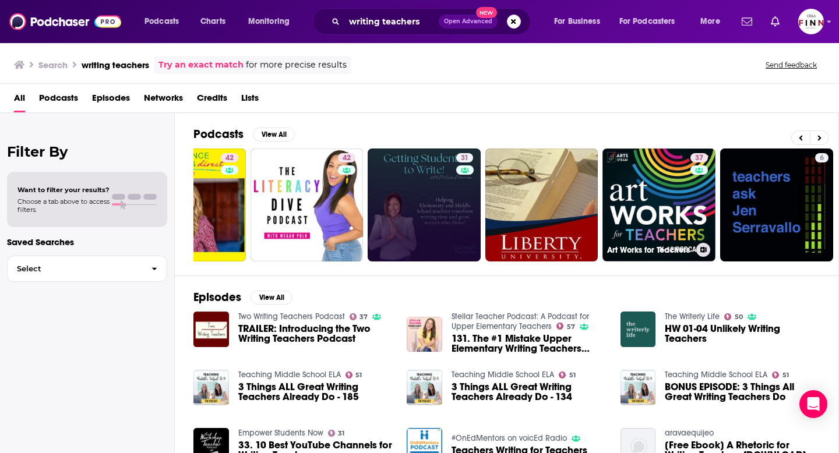
scroll to position [0, 425]
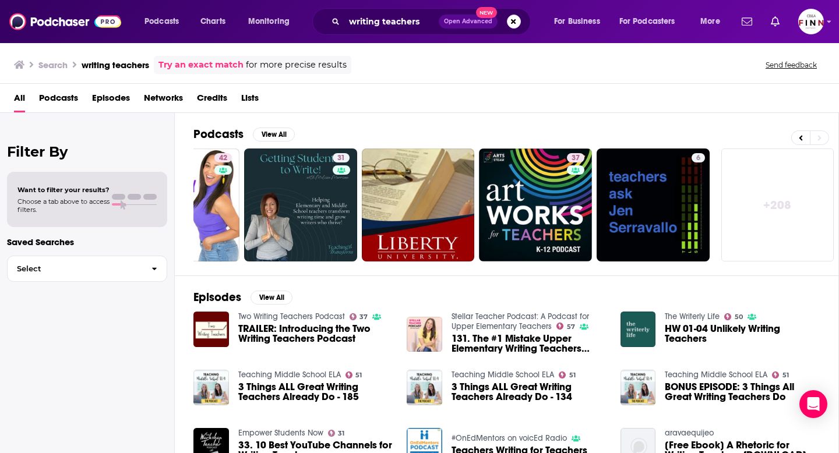
click at [746, 204] on link "+ 208" at bounding box center [777, 205] width 113 height 113
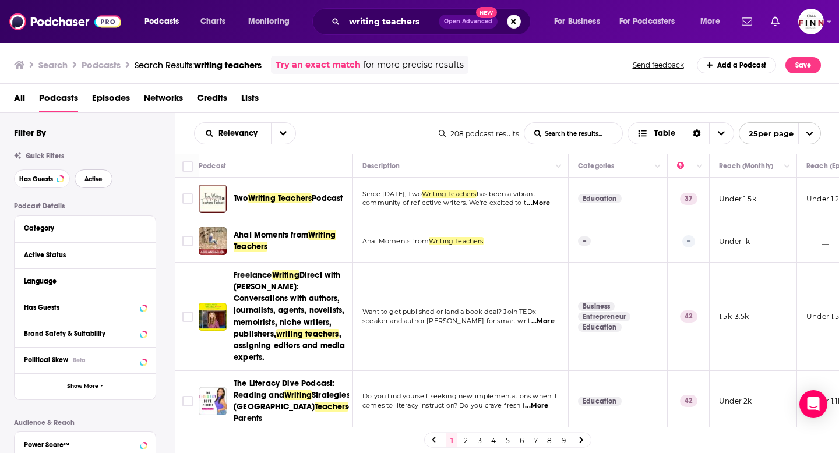
click at [93, 186] on button "Active" at bounding box center [94, 179] width 38 height 19
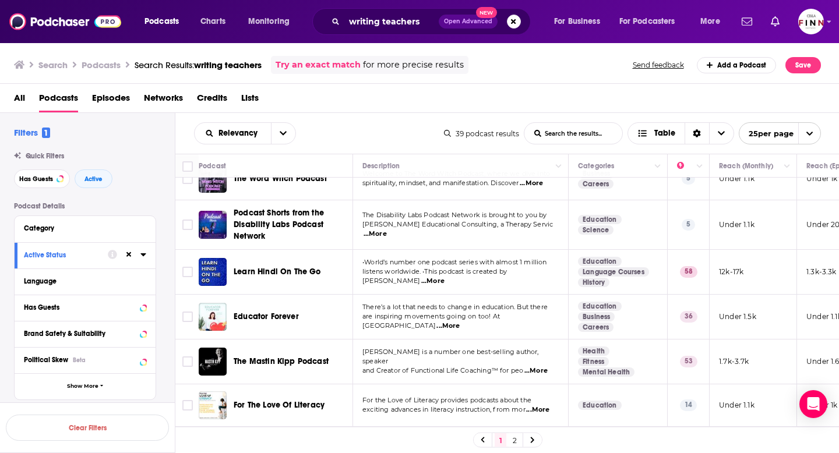
scroll to position [863, 0]
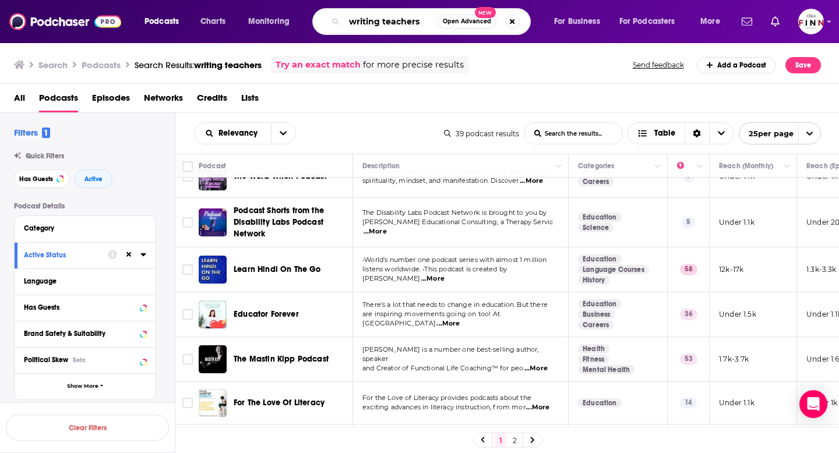
drag, startPoint x: 421, startPoint y: 22, endPoint x: 333, endPoint y: 21, distance: 88.0
click at [333, 21] on div "writing teachers Open Advanced New" at bounding box center [421, 21] width 218 height 27
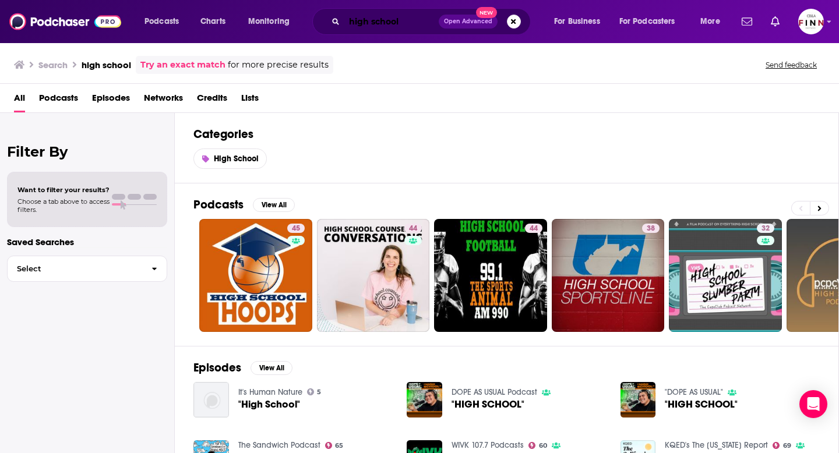
click at [409, 24] on input "high school" at bounding box center [391, 21] width 94 height 19
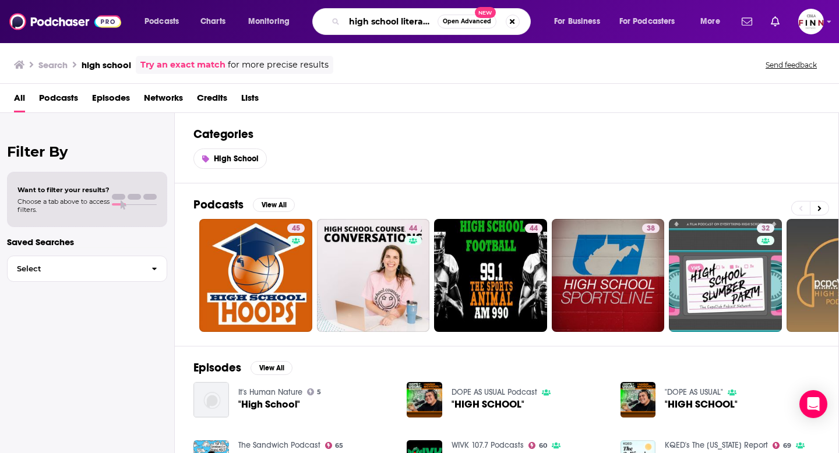
scroll to position [0, 1]
type input "high school literacy"
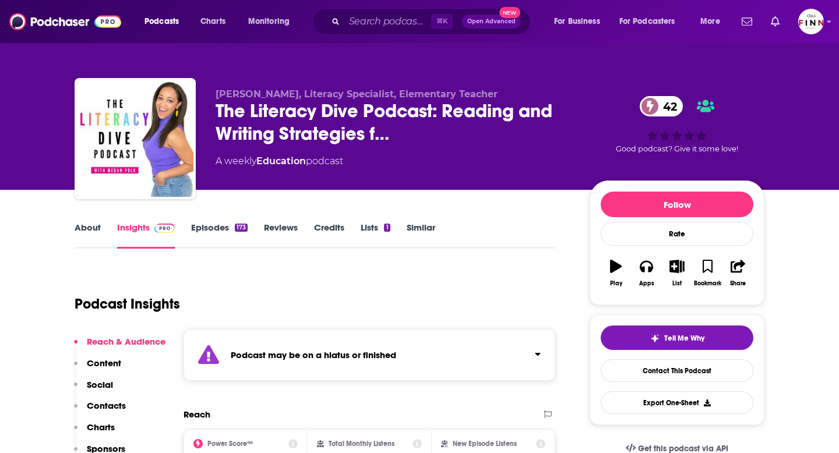
click at [225, 234] on link "Episodes 173" at bounding box center [219, 235] width 57 height 27
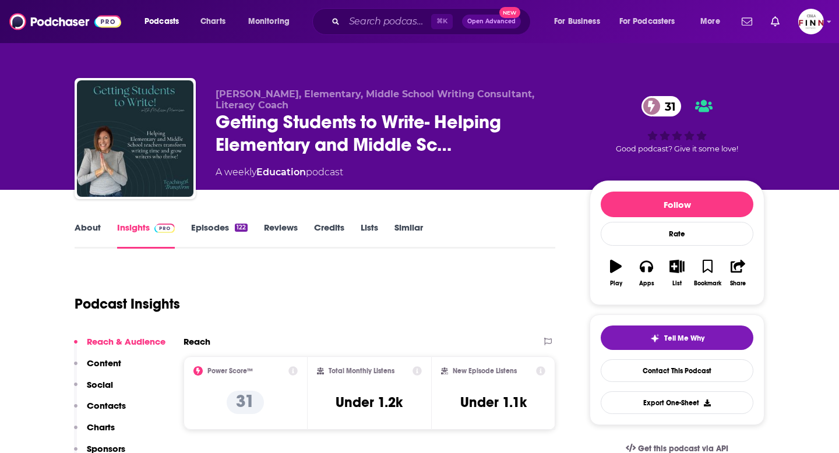
click at [219, 230] on link "Episodes 122" at bounding box center [219, 235] width 57 height 27
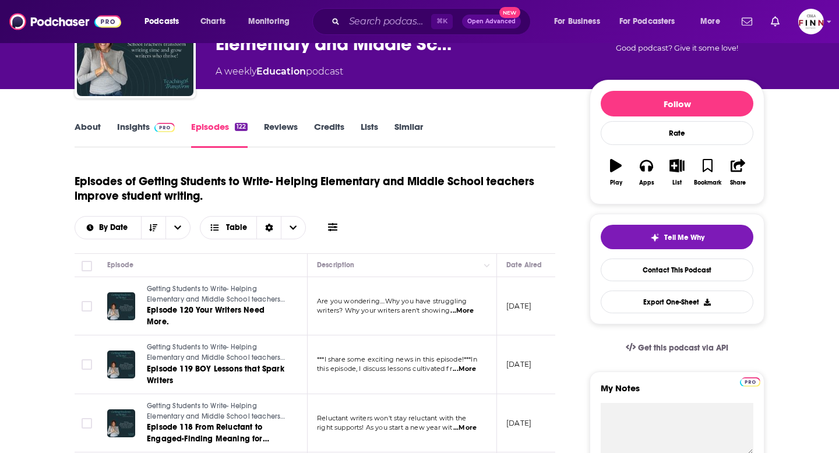
scroll to position [117, 0]
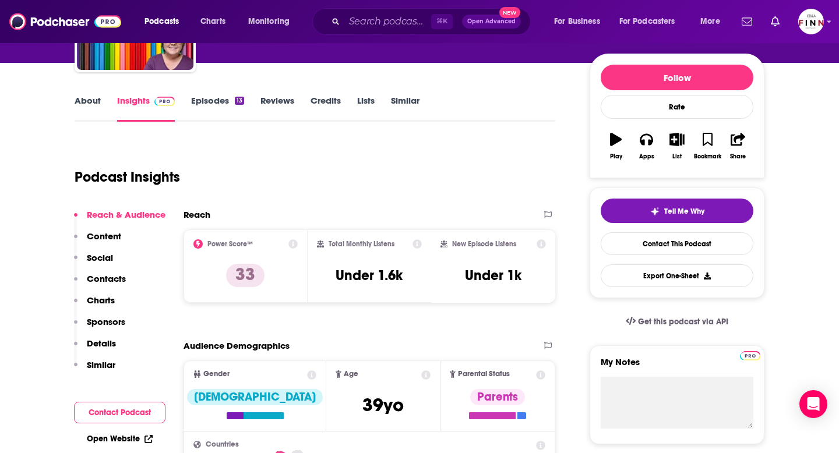
scroll to position [151, 0]
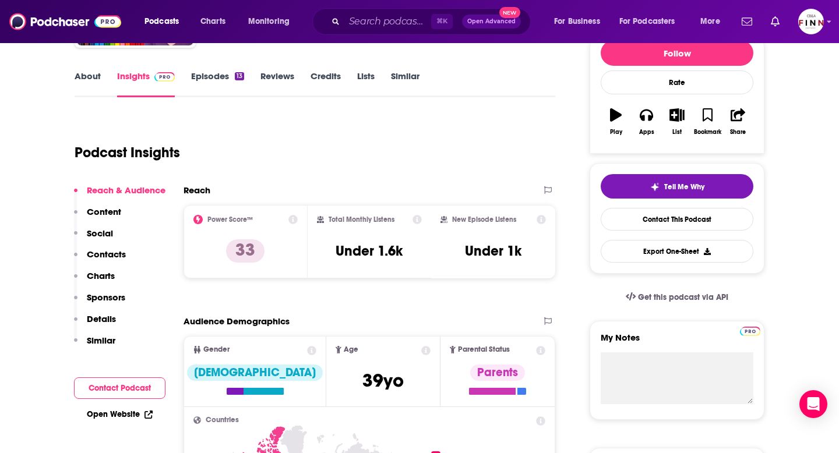
click at [213, 84] on link "Episodes 13" at bounding box center [217, 83] width 53 height 27
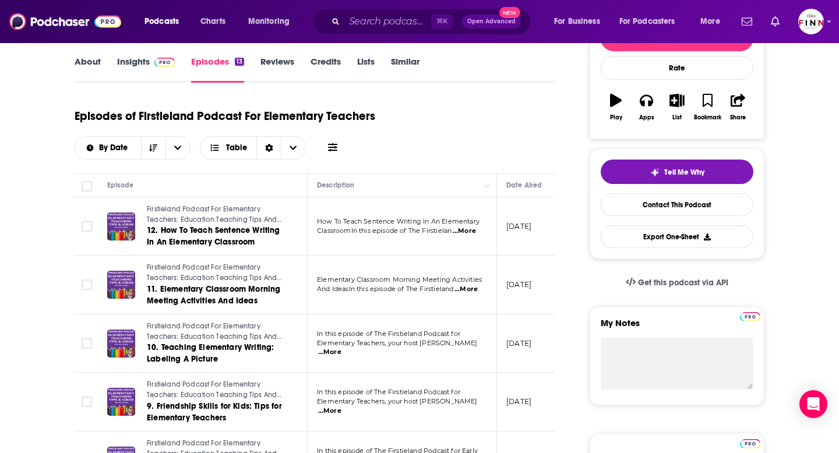
scroll to position [184, 0]
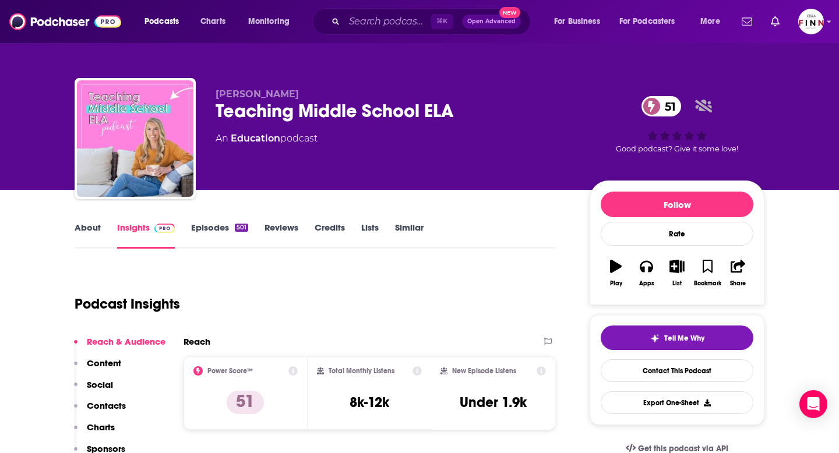
scroll to position [41, 0]
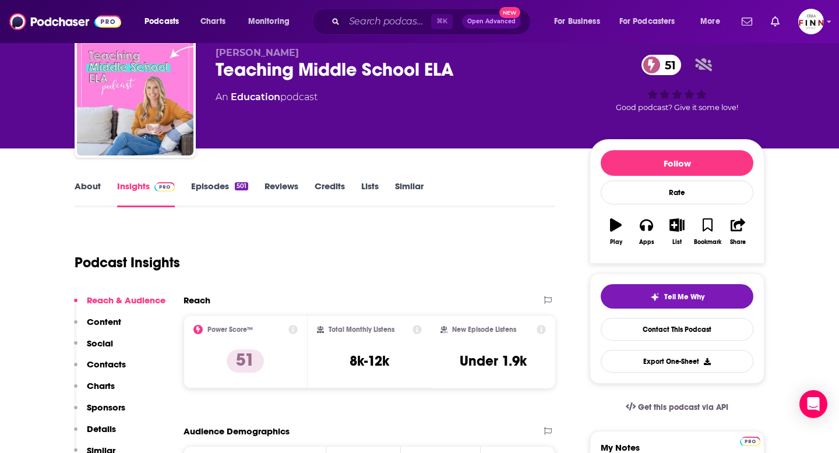
click at [207, 188] on link "Episodes 501" at bounding box center [219, 194] width 57 height 27
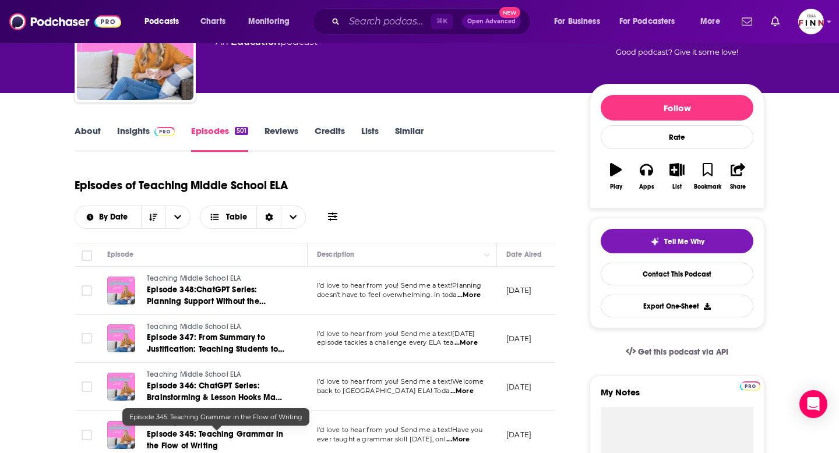
scroll to position [98, 0]
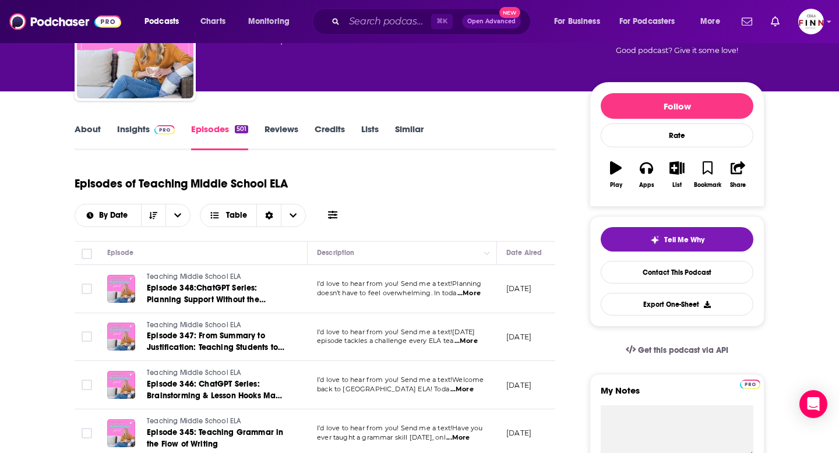
click at [468, 340] on span "...More" at bounding box center [465, 341] width 23 height 9
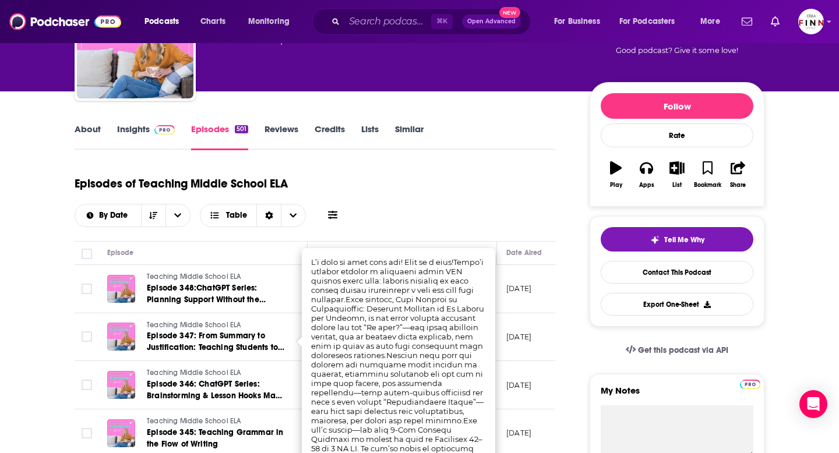
click at [485, 204] on div "Episodes of Teaching Middle School ELA By Date Table" at bounding box center [315, 198] width 481 height 58
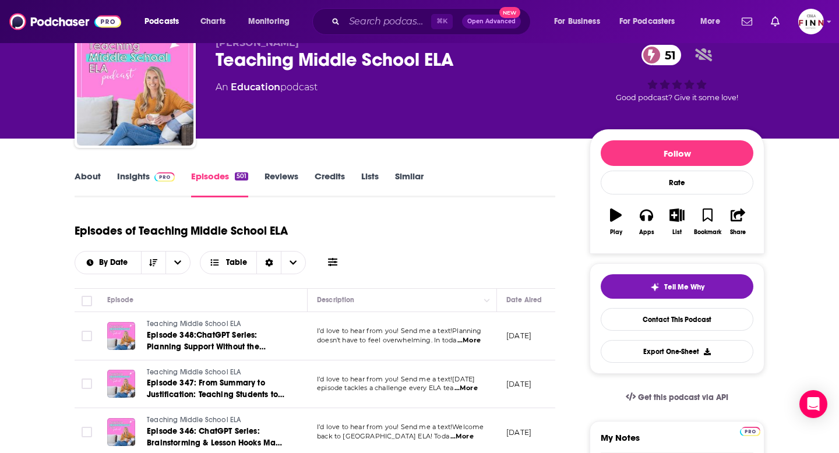
scroll to position [0, 0]
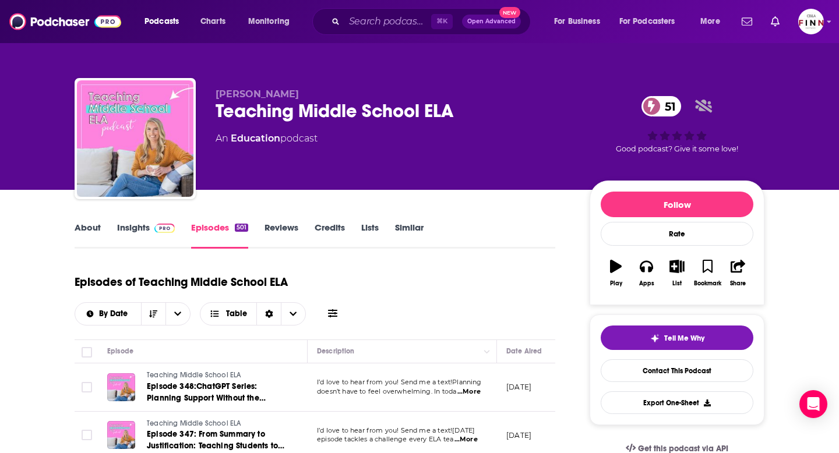
click at [144, 230] on link "Insights" at bounding box center [146, 235] width 58 height 27
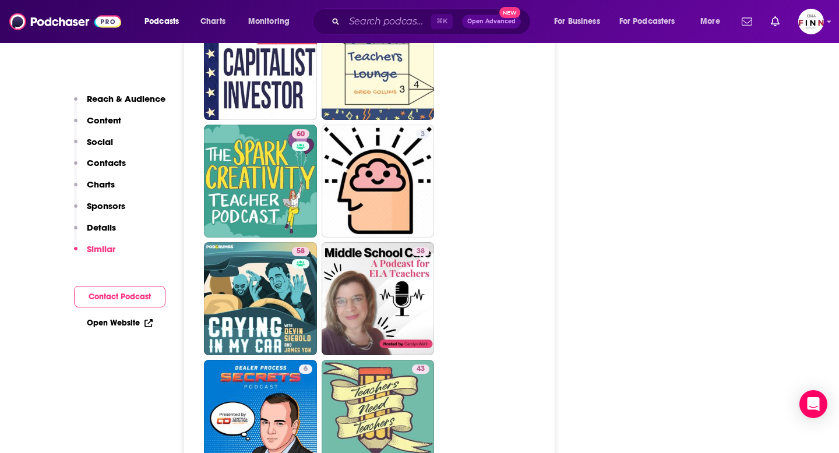
scroll to position [2023, 0]
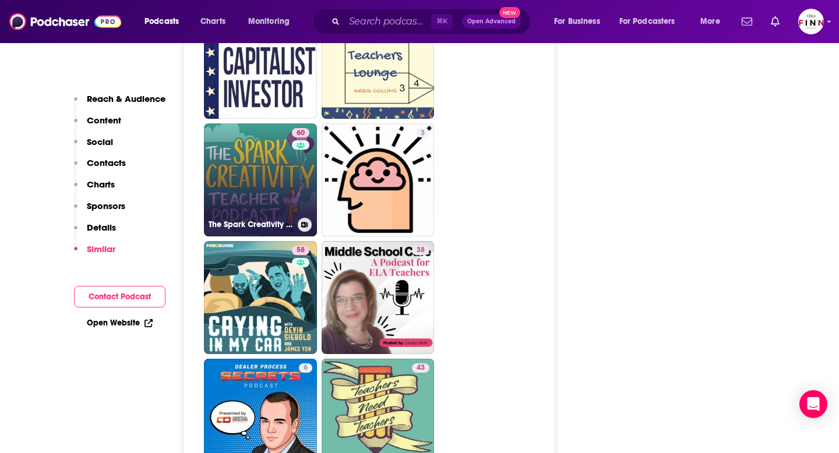
click at [252, 135] on link "60 The Spark Creativity Teacher Podcast | ELA" at bounding box center [260, 180] width 113 height 113
type input "https://www.podchaser.com/podcasts/the-spark-creativity-teacher-p-535122"
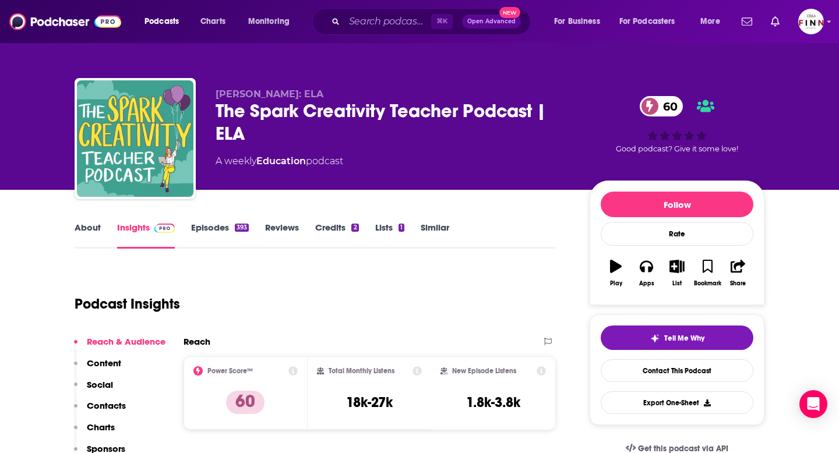
click at [211, 231] on link "Episodes 393" at bounding box center [220, 235] width 58 height 27
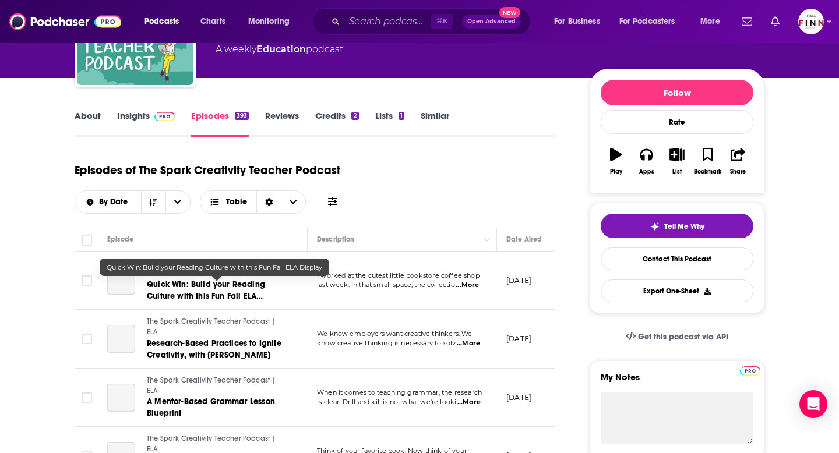
scroll to position [126, 0]
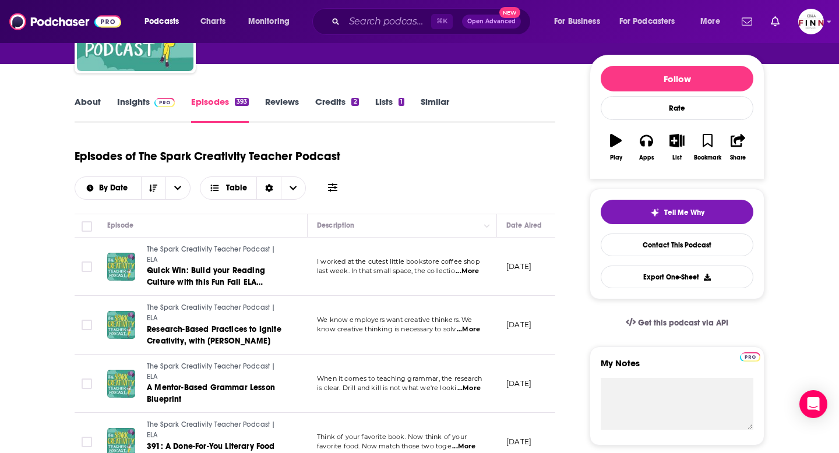
click at [133, 101] on link "Insights" at bounding box center [146, 109] width 58 height 27
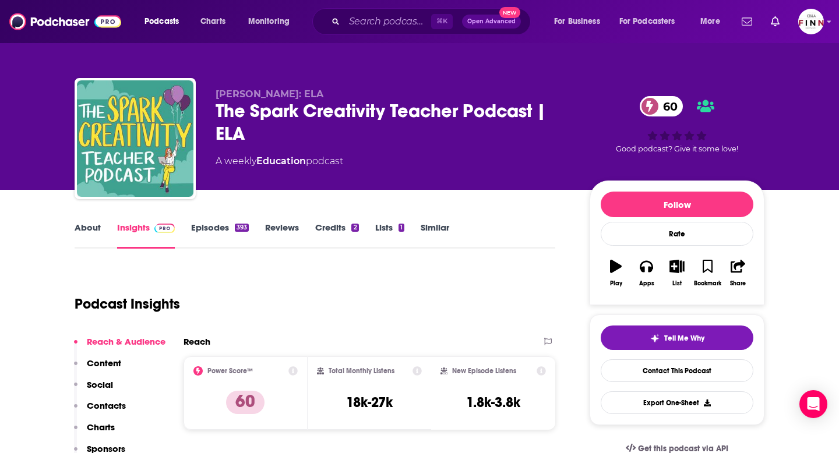
scroll to position [76, 0]
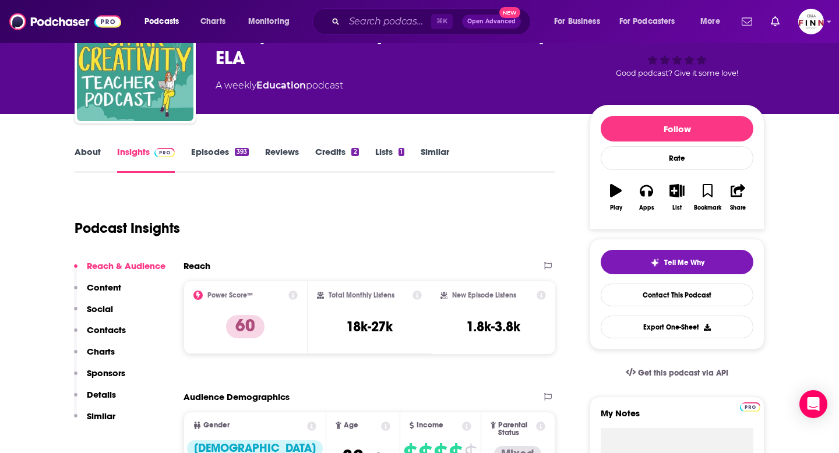
click at [88, 154] on link "About" at bounding box center [88, 159] width 26 height 27
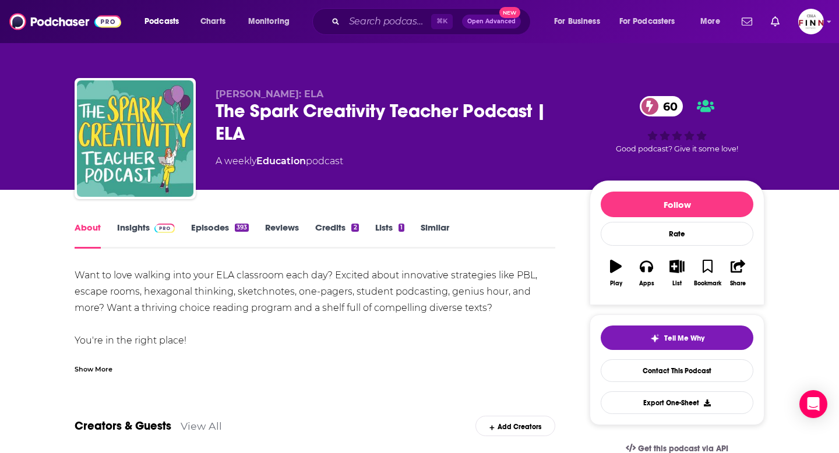
click at [104, 369] on div "Show More" at bounding box center [94, 368] width 38 height 11
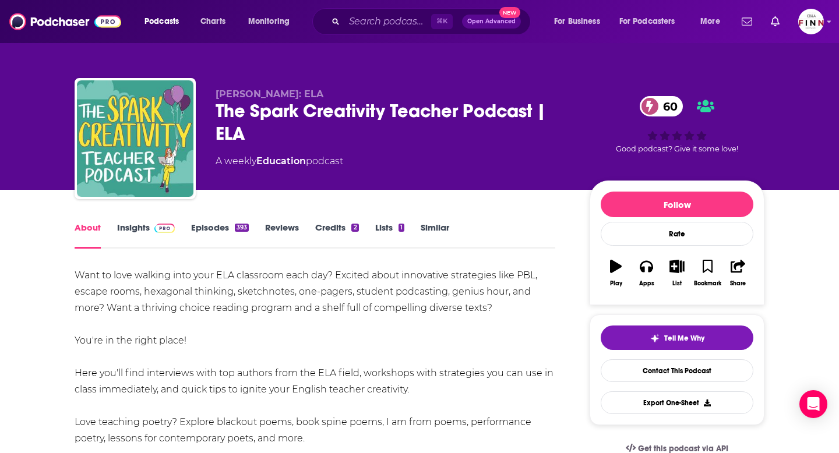
click at [150, 233] on span at bounding box center [162, 227] width 25 height 11
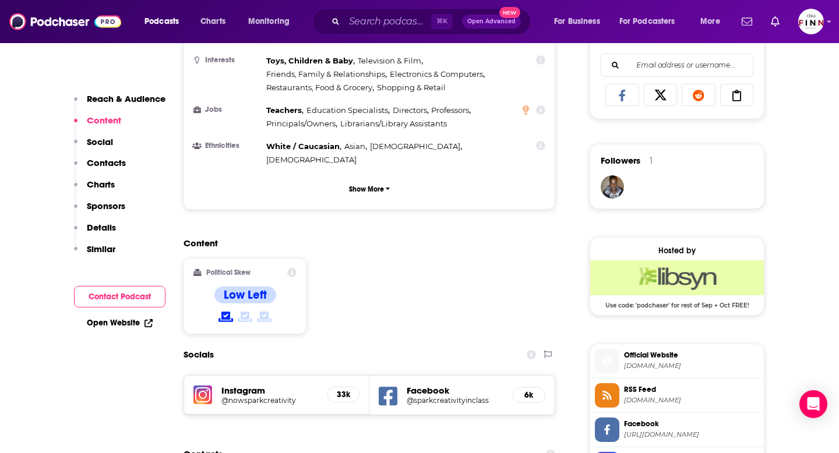
scroll to position [784, 0]
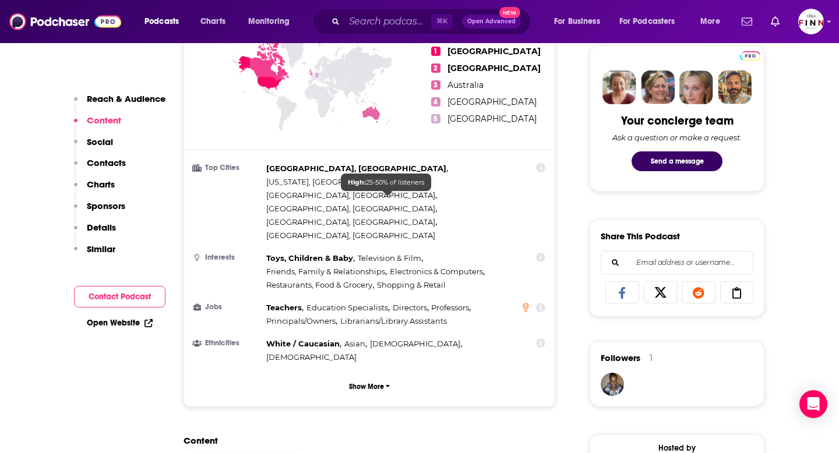
scroll to position [549, 0]
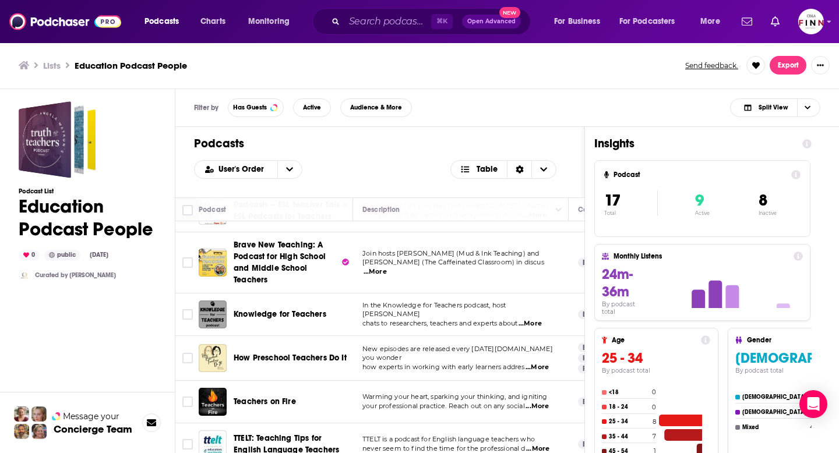
scroll to position [530, 0]
